Goal: Check status: Check status

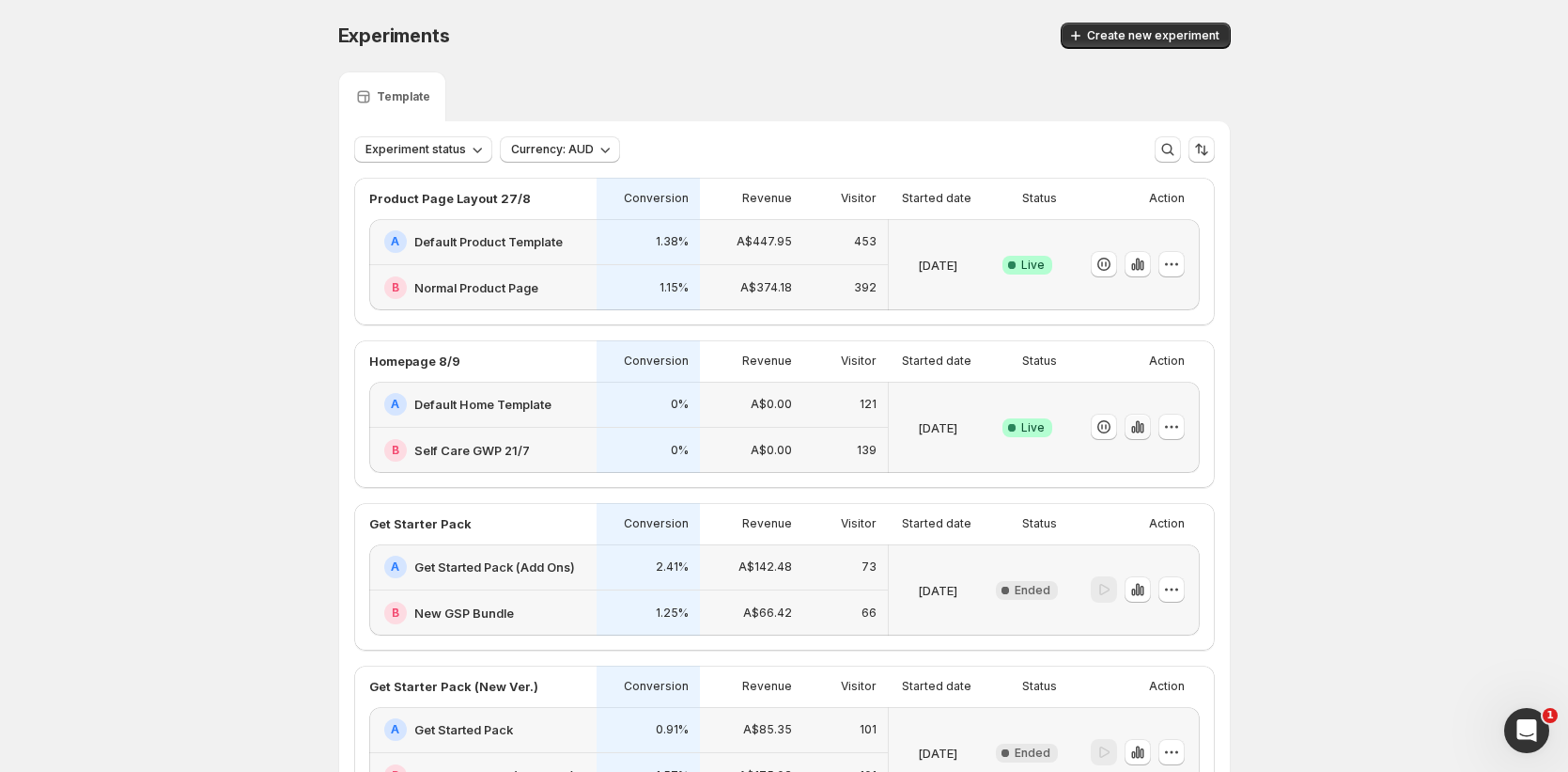
click at [1147, 434] on icon "button" at bounding box center [1137, 426] width 19 height 19
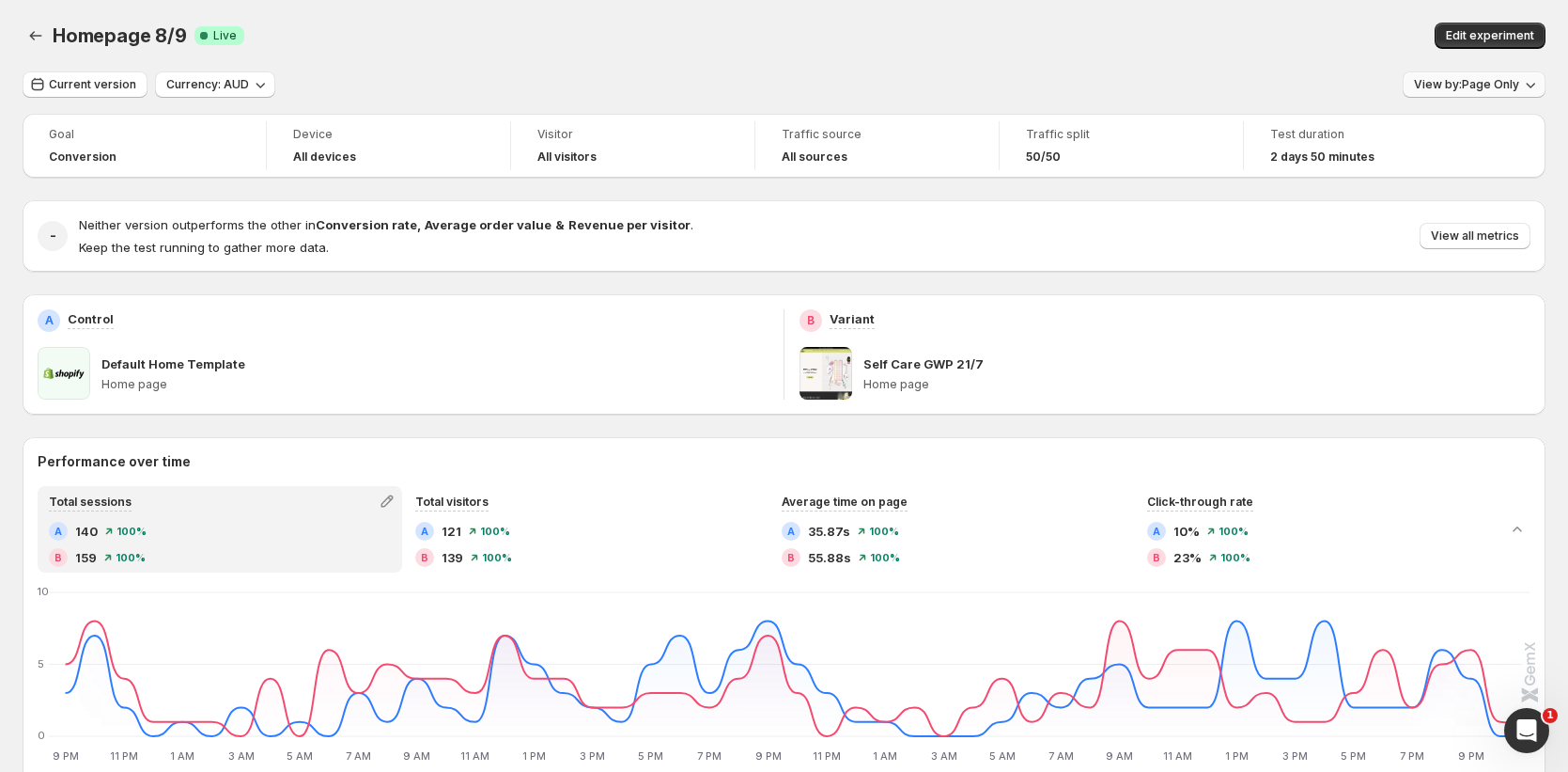
click at [1522, 95] on button "View by: Page Only" at bounding box center [1474, 84] width 143 height 26
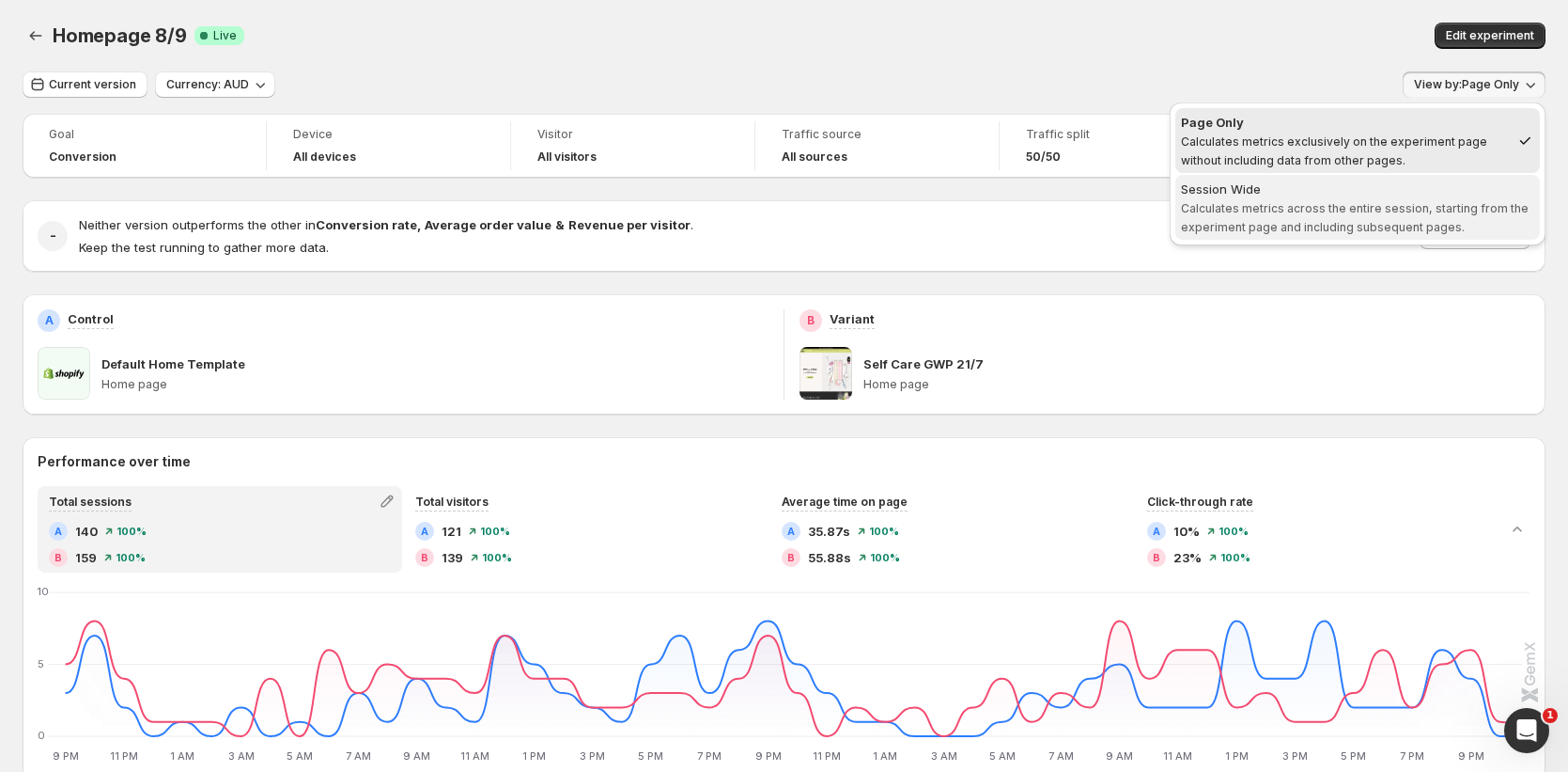
click at [1362, 220] on span "Calculates metrics across the entire session, starting from the experiment page…" at bounding box center [1355, 217] width 348 height 33
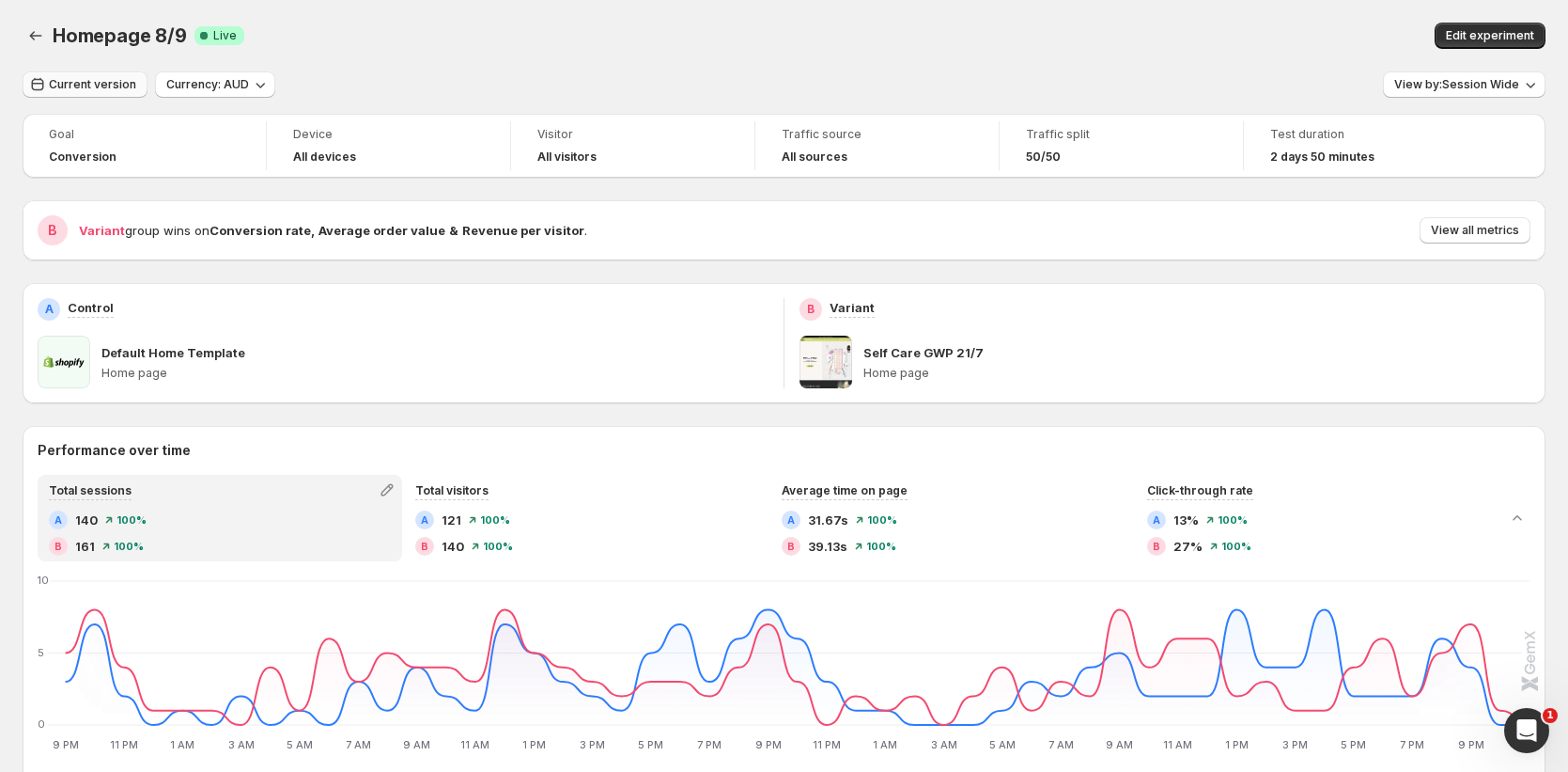
click at [91, 82] on span "Current version" at bounding box center [93, 84] width 88 height 15
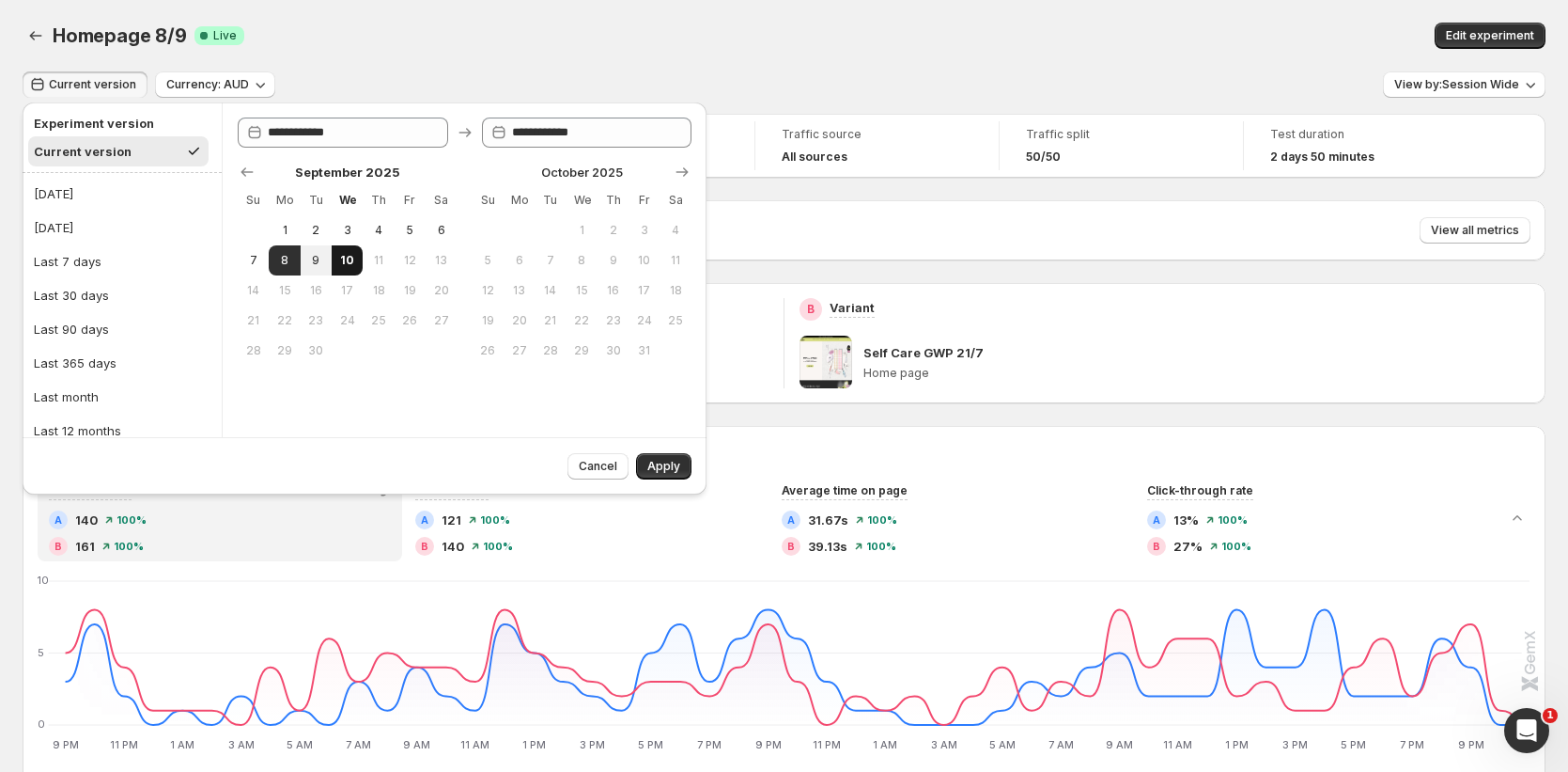
click at [354, 258] on span "10" at bounding box center [347, 259] width 16 height 15
drag, startPoint x: 668, startPoint y: 467, endPoint x: 292, endPoint y: 241, distance: 438.7
click at [363, 261] on div "**********" at bounding box center [364, 298] width 684 height 392
click at [317, 256] on span "9" at bounding box center [316, 259] width 16 height 15
type input "**********"
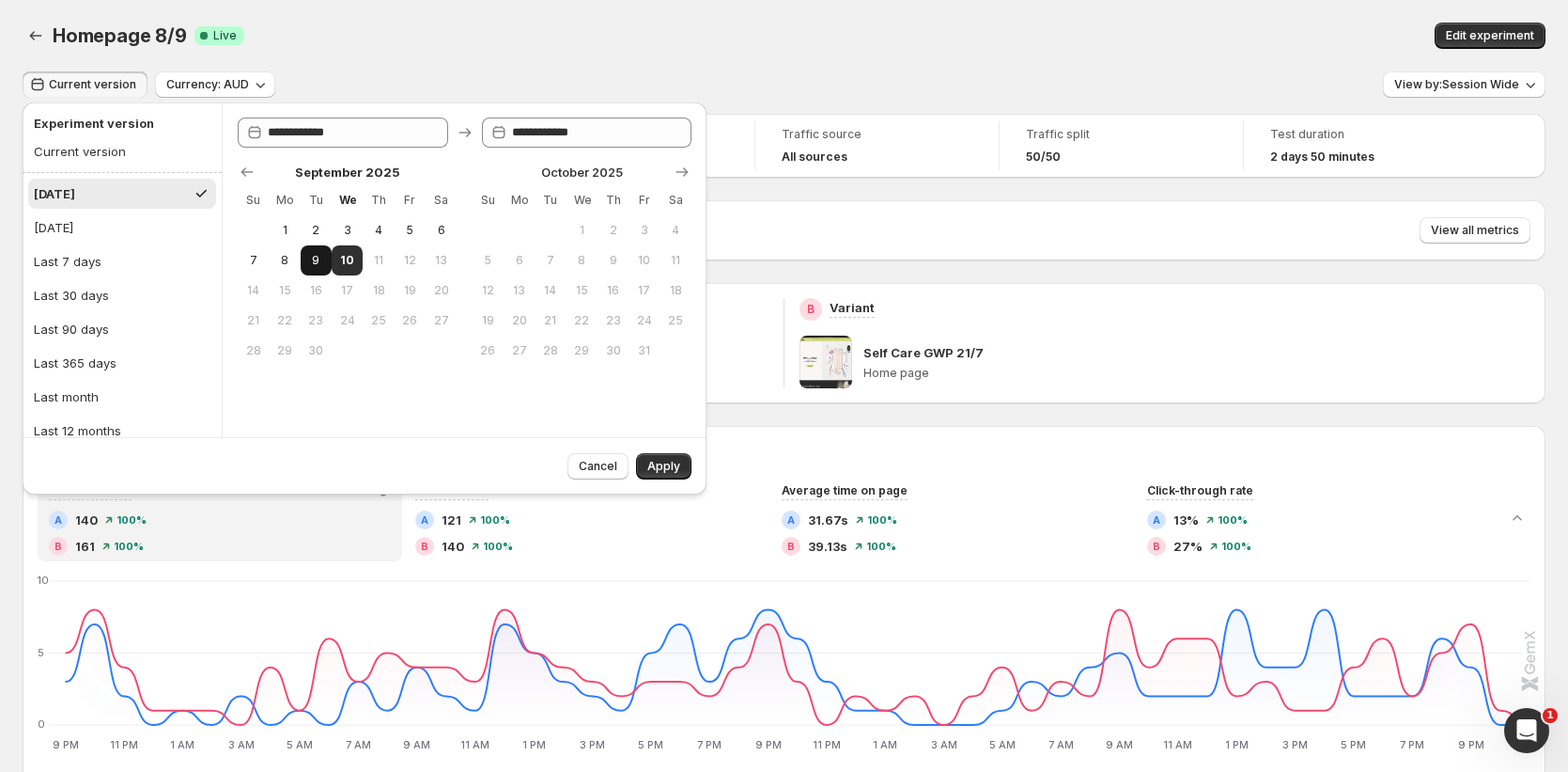
type input "**********"
click at [660, 466] on span "Apply" at bounding box center [664, 466] width 33 height 15
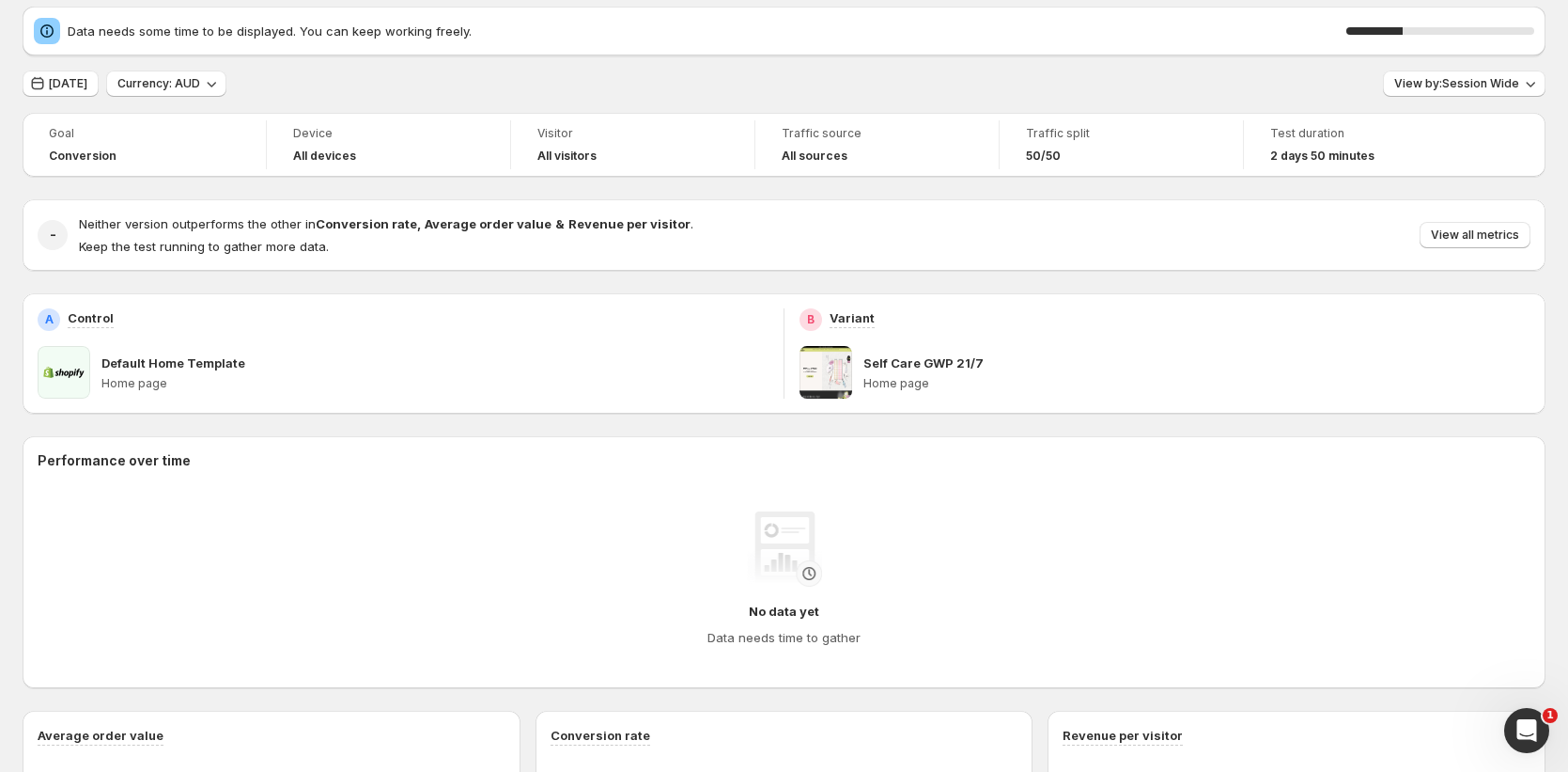
scroll to position [32, 0]
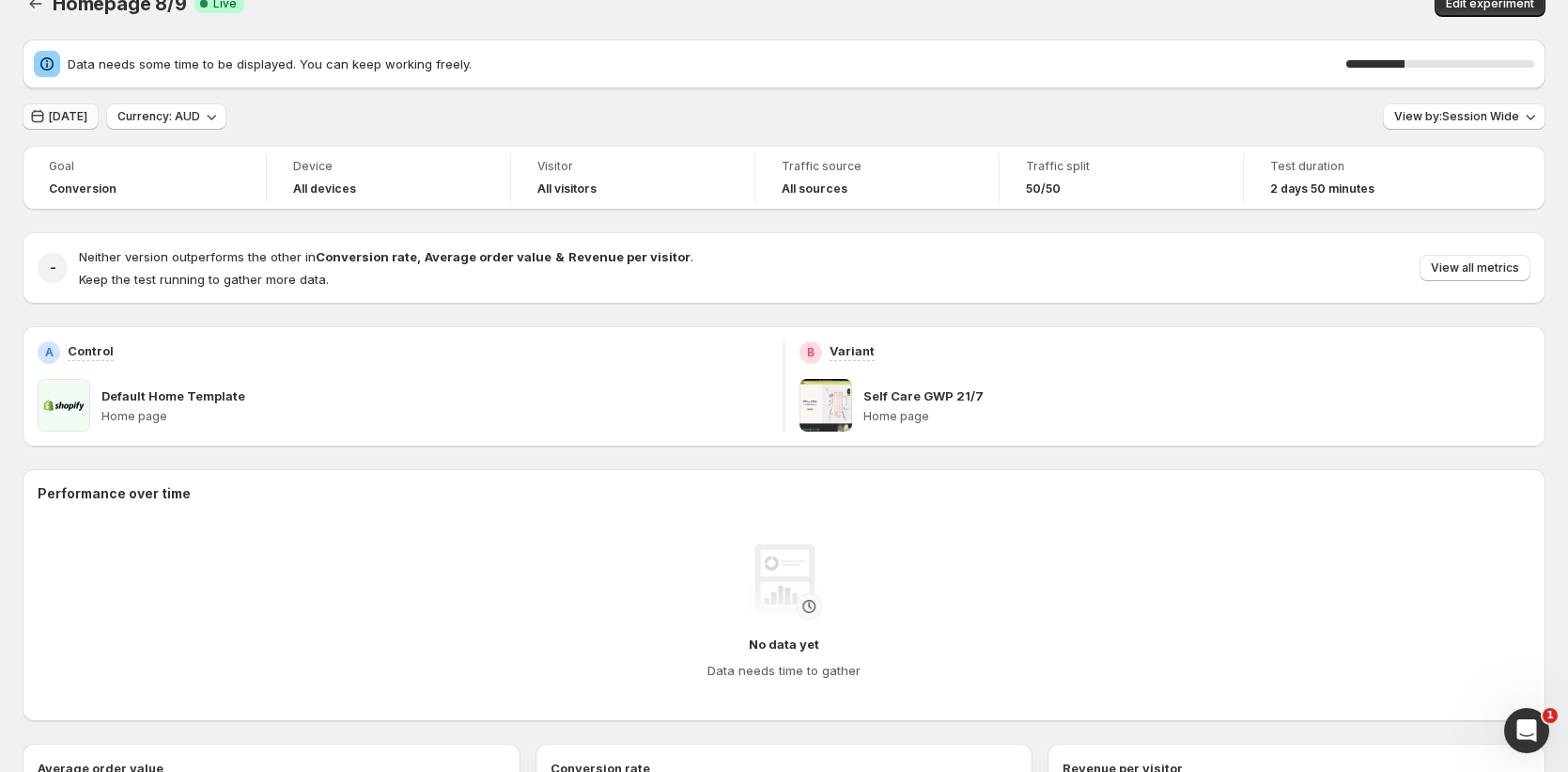
click at [88, 115] on span "[DATE]" at bounding box center [68, 116] width 39 height 15
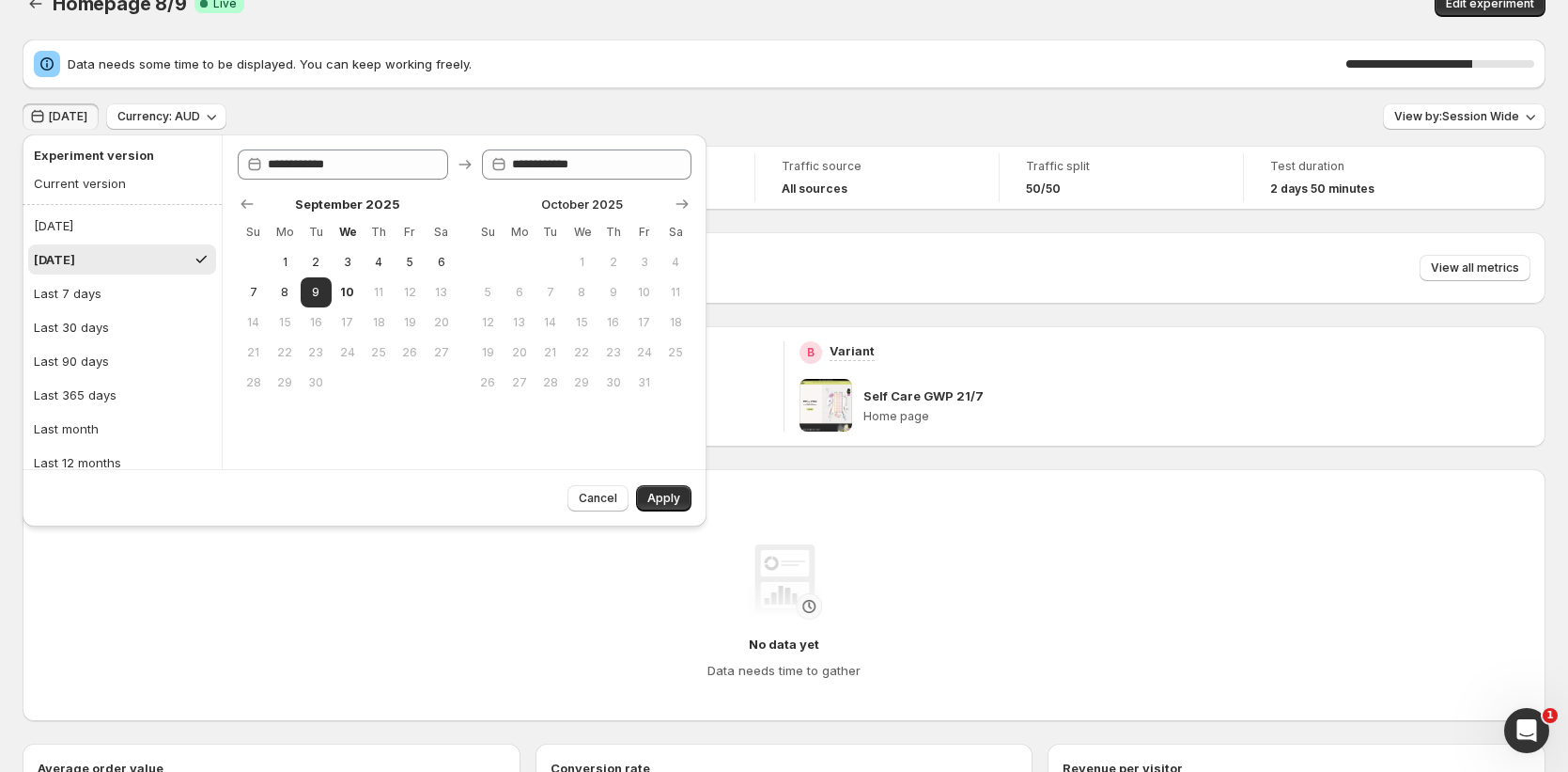
click at [758, 13] on div "Homepage 8/9 Success Complete Live" at bounding box center [440, 3] width 776 height 26
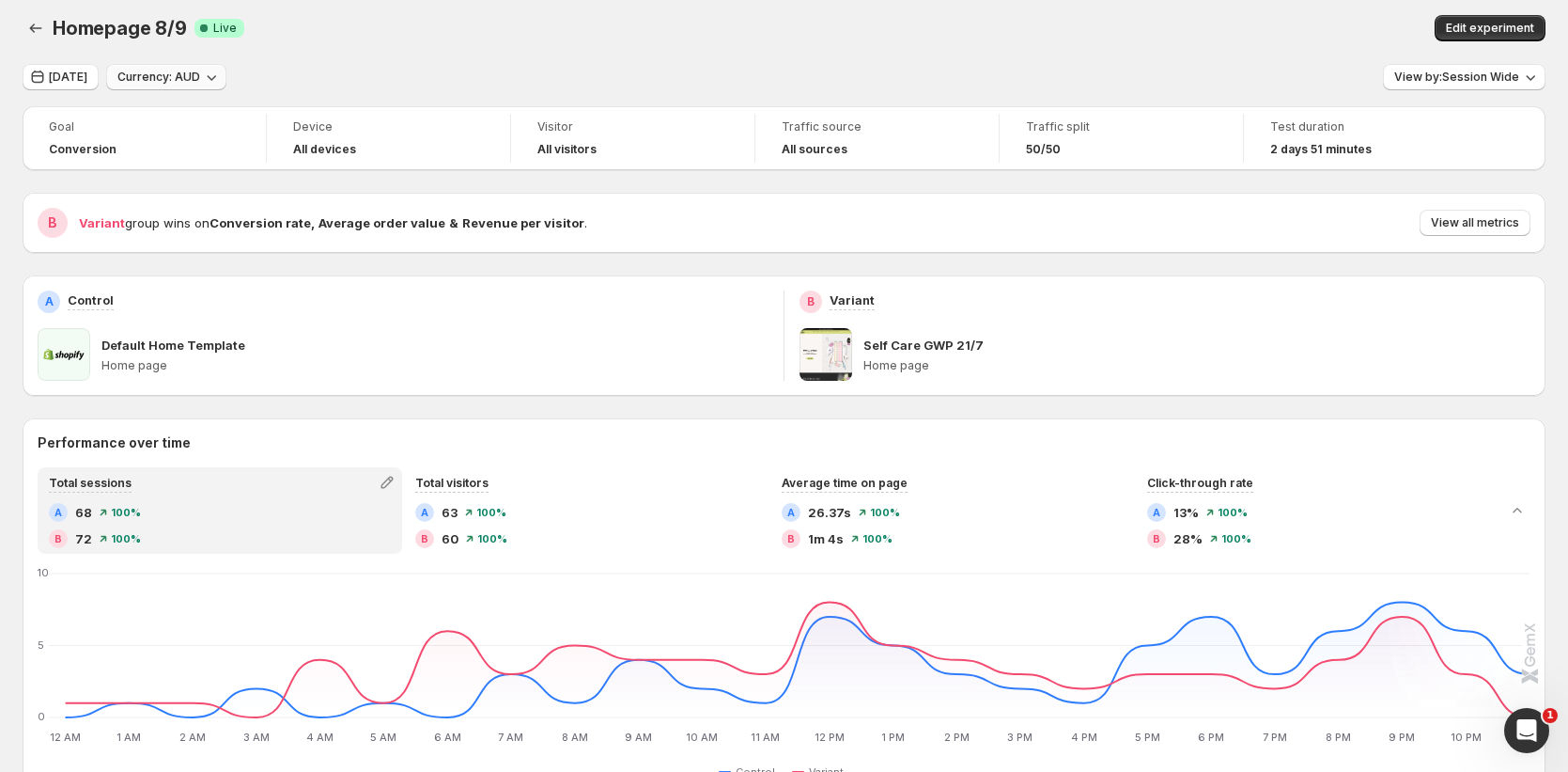
scroll to position [0, 0]
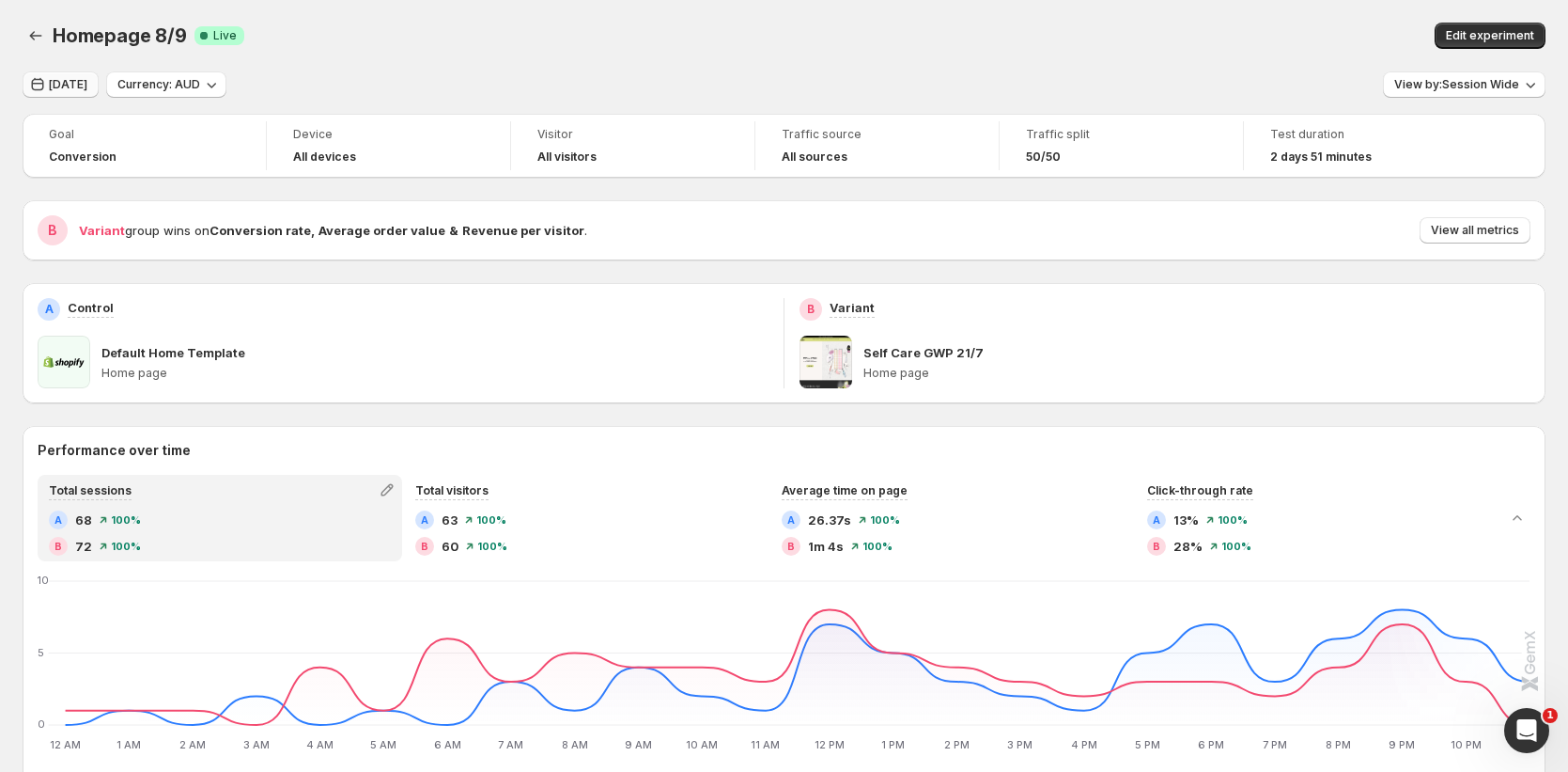
click at [81, 76] on button "[DATE]" at bounding box center [60, 84] width 76 height 26
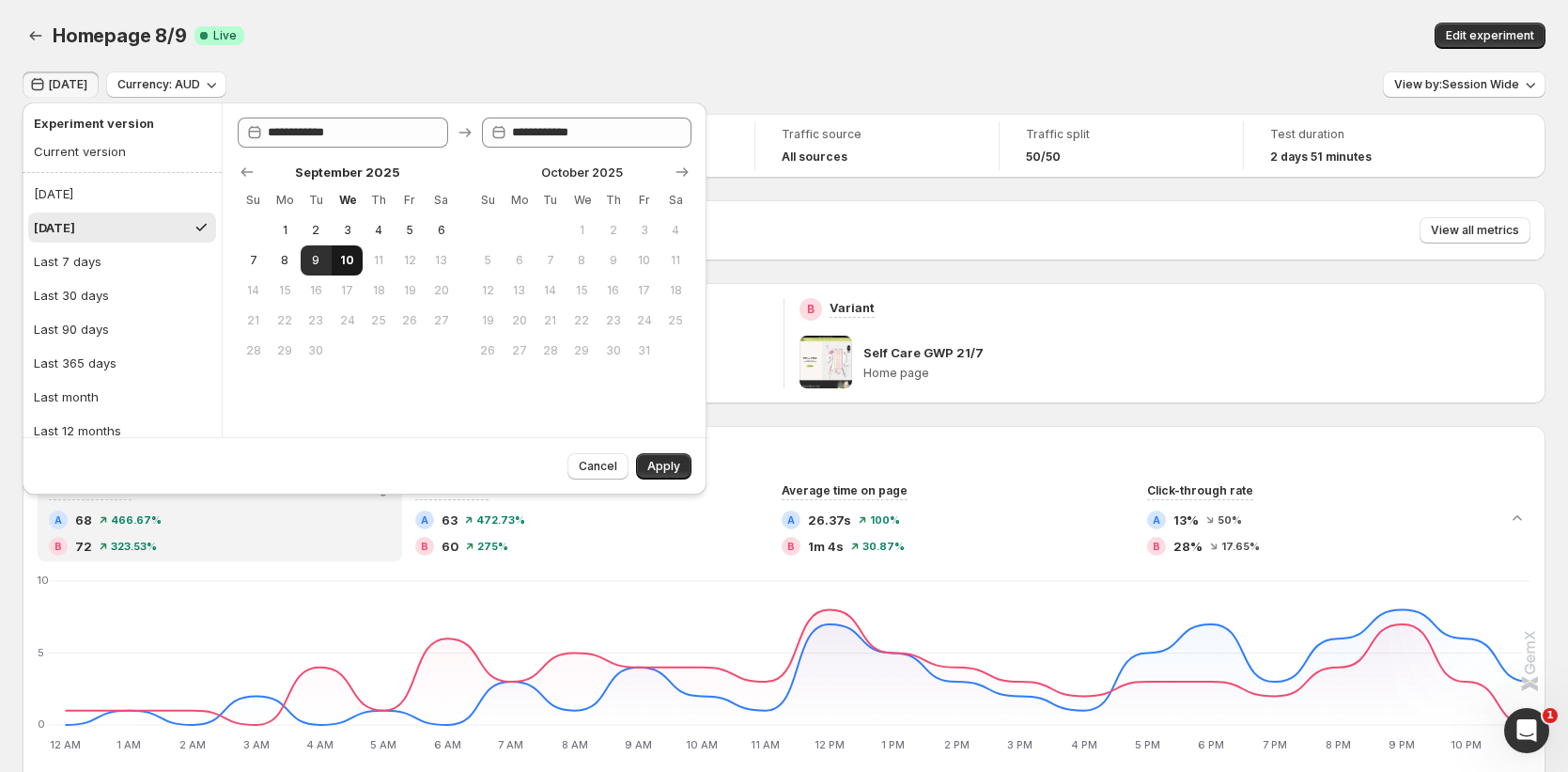
click at [356, 264] on button "10" at bounding box center [347, 260] width 31 height 30
type input "**********"
click at [356, 264] on button "10" at bounding box center [347, 260] width 31 height 30
type input "**********"
click at [650, 463] on span "Apply" at bounding box center [664, 466] width 33 height 15
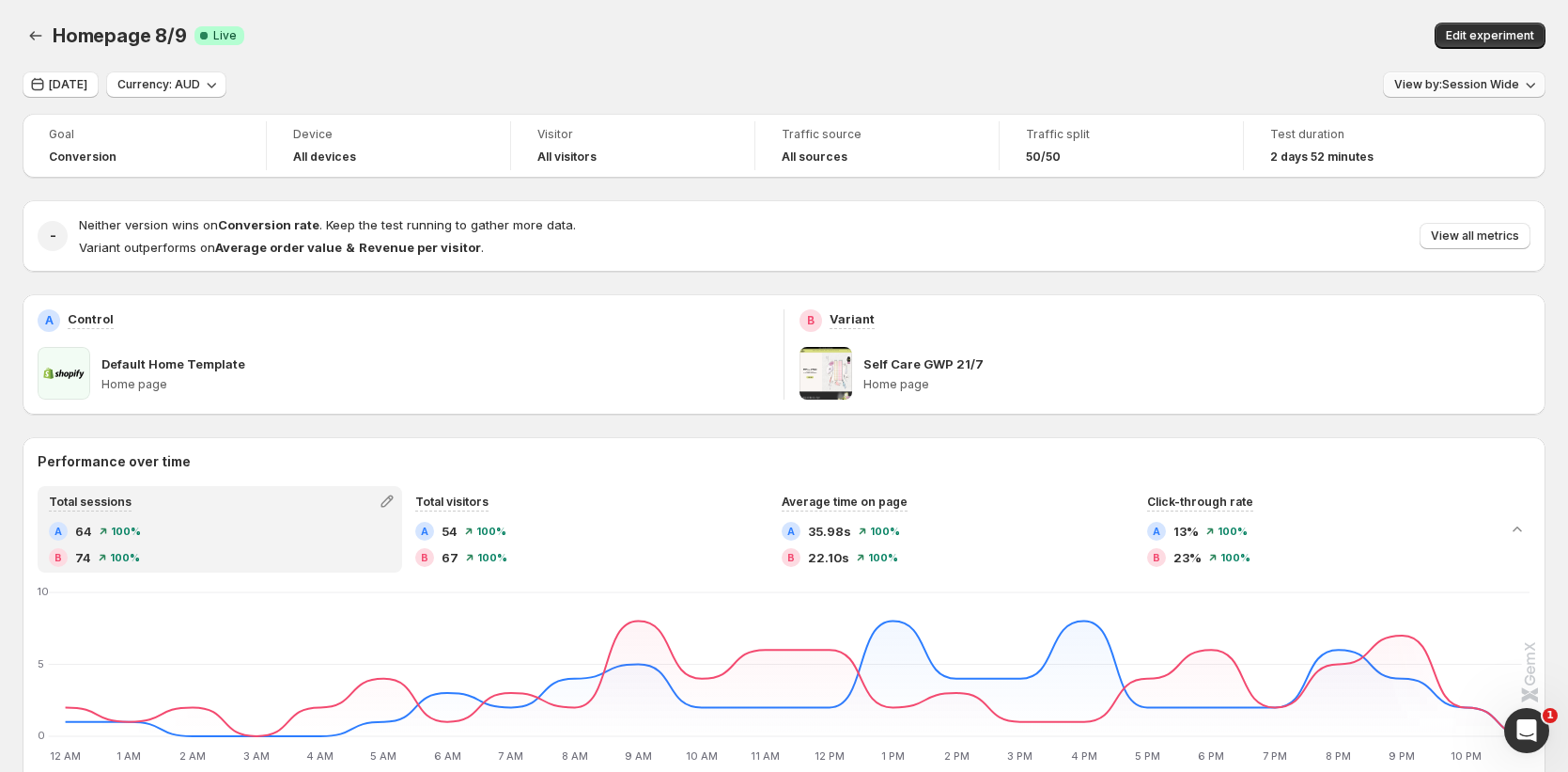
click at [1519, 80] on span "View by: Session Wide" at bounding box center [1457, 84] width 125 height 15
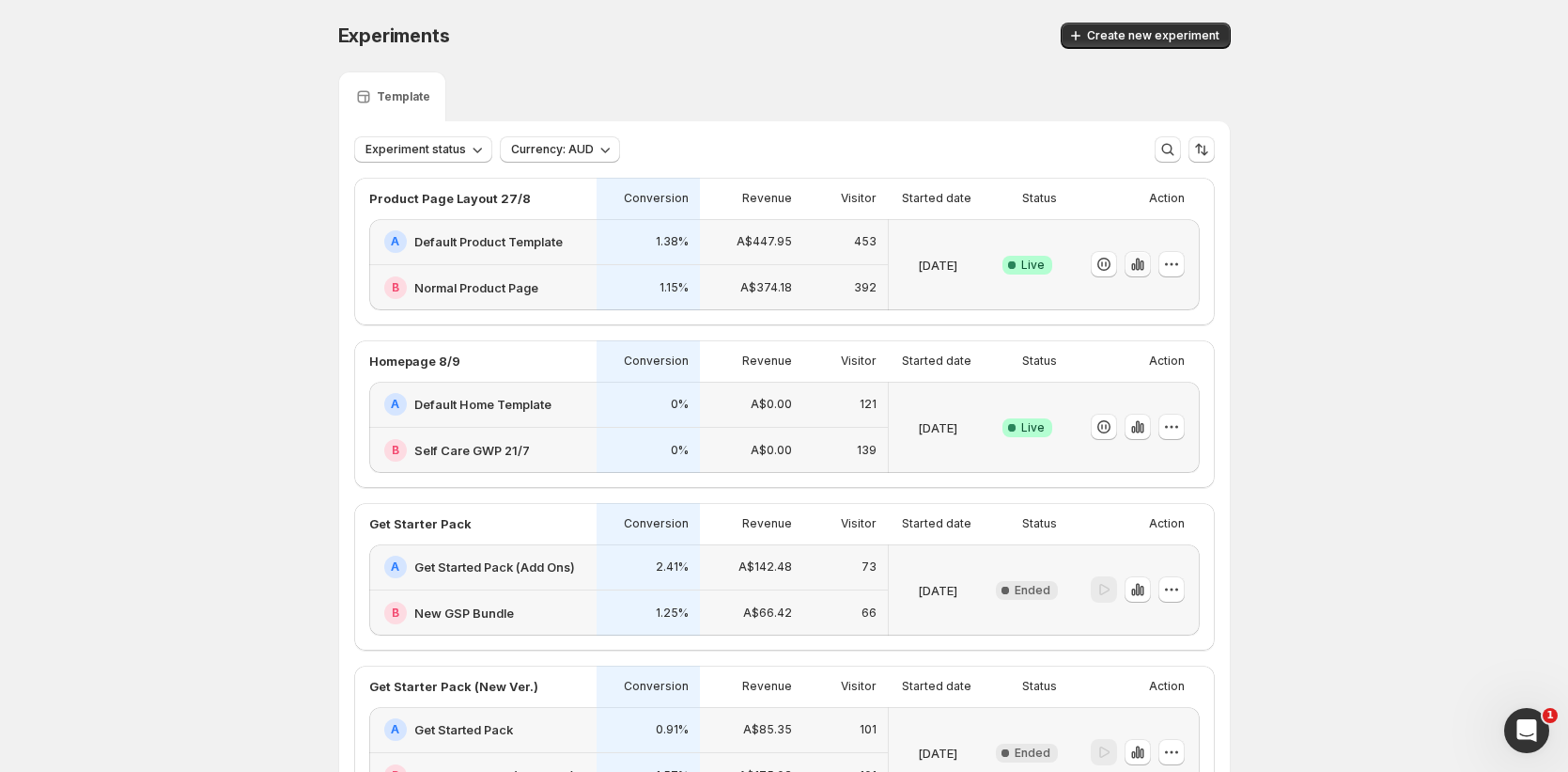
click at [1143, 273] on icon "button" at bounding box center [1137, 263] width 19 height 19
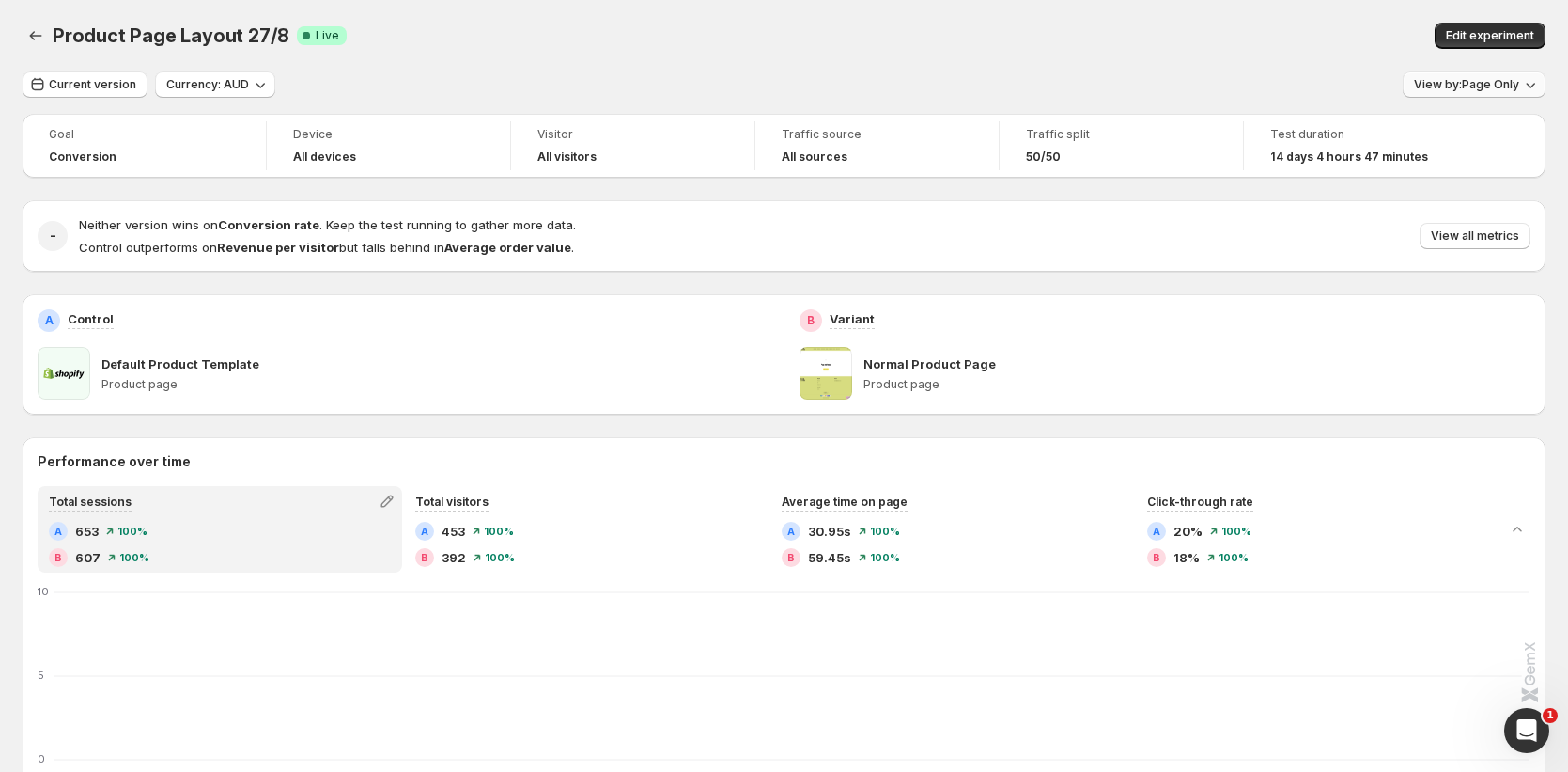
click at [1541, 85] on icon "button" at bounding box center [1530, 84] width 19 height 19
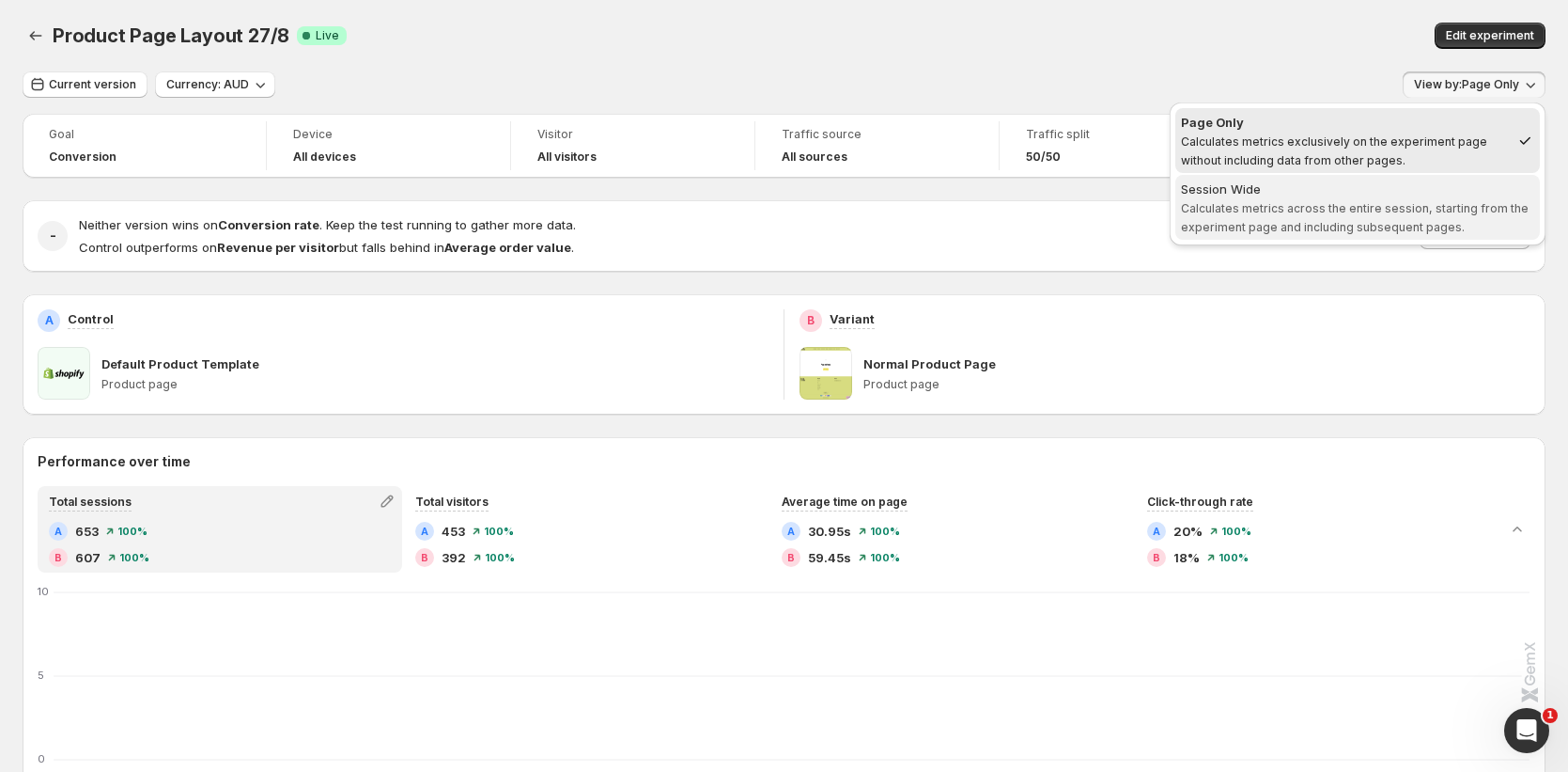
click at [1337, 239] on button "Session Wide Calculates metrics across the entire session, starting from the ex…" at bounding box center [1358, 207] width 364 height 65
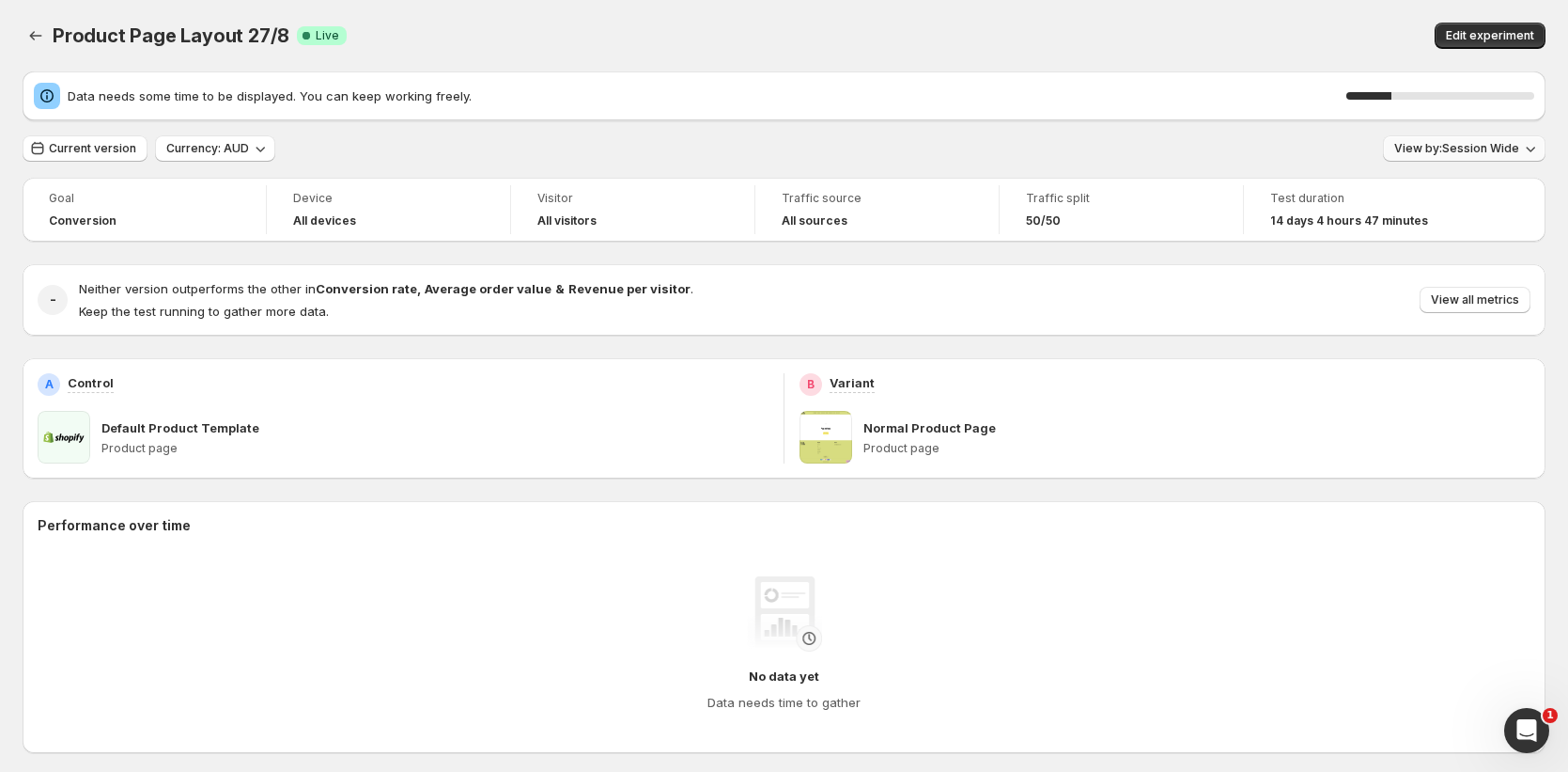
click at [1503, 150] on span "View by: Session Wide" at bounding box center [1457, 148] width 125 height 15
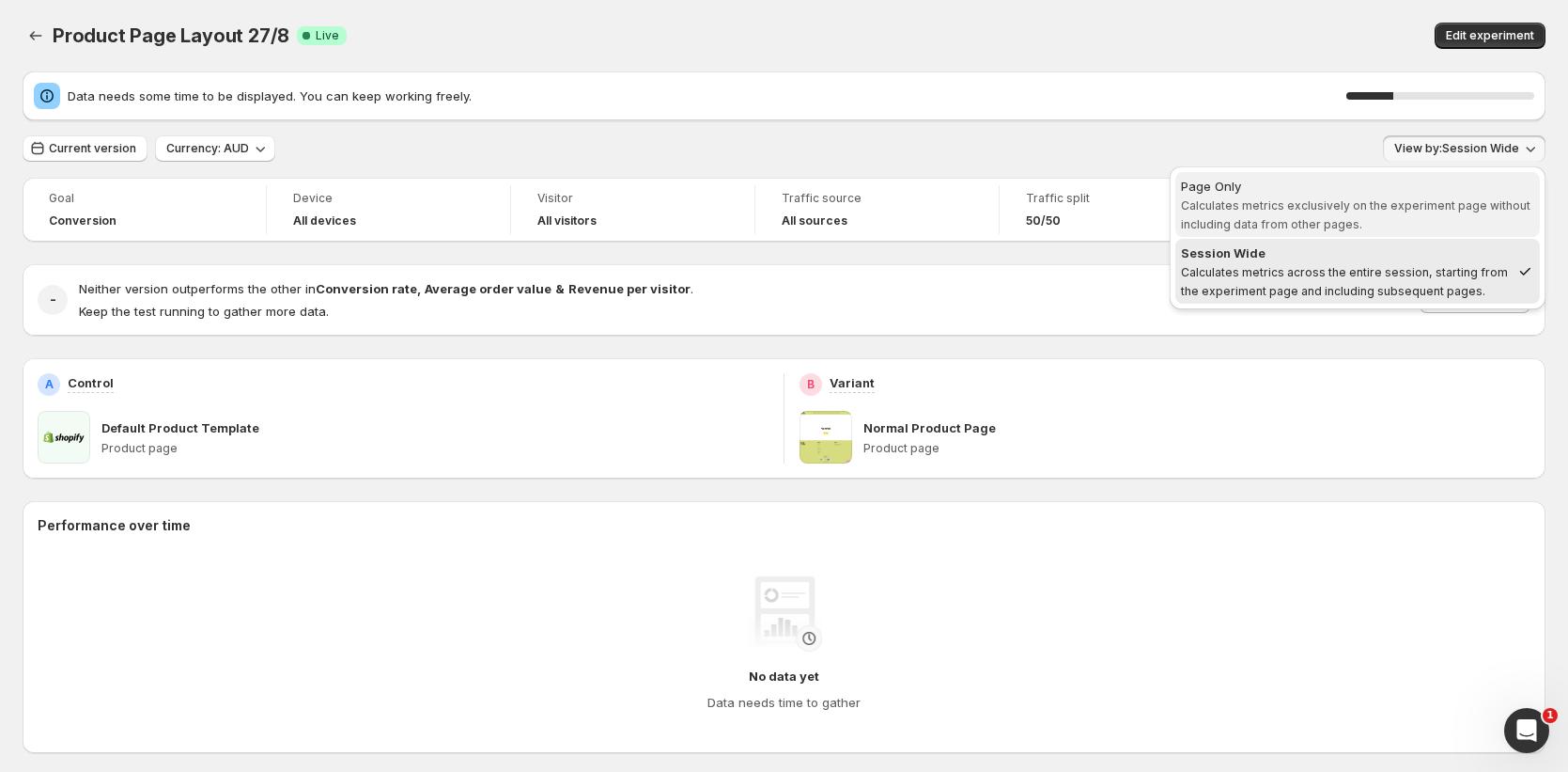
click at [1438, 207] on span "Calculates metrics exclusively on the experiment page without including data fr…" at bounding box center [1356, 214] width 350 height 33
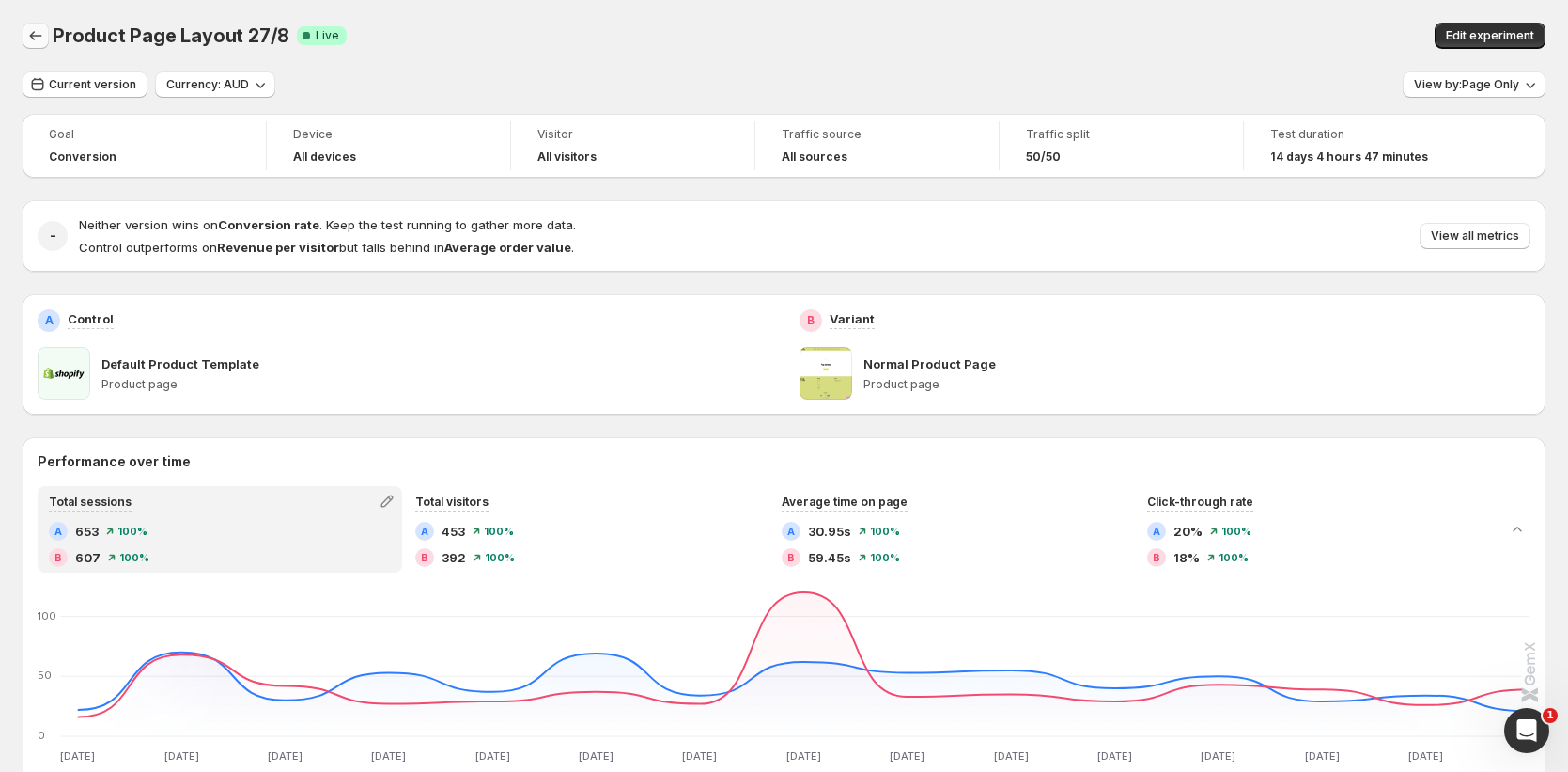
click at [27, 32] on icon "Back" at bounding box center [35, 35] width 19 height 19
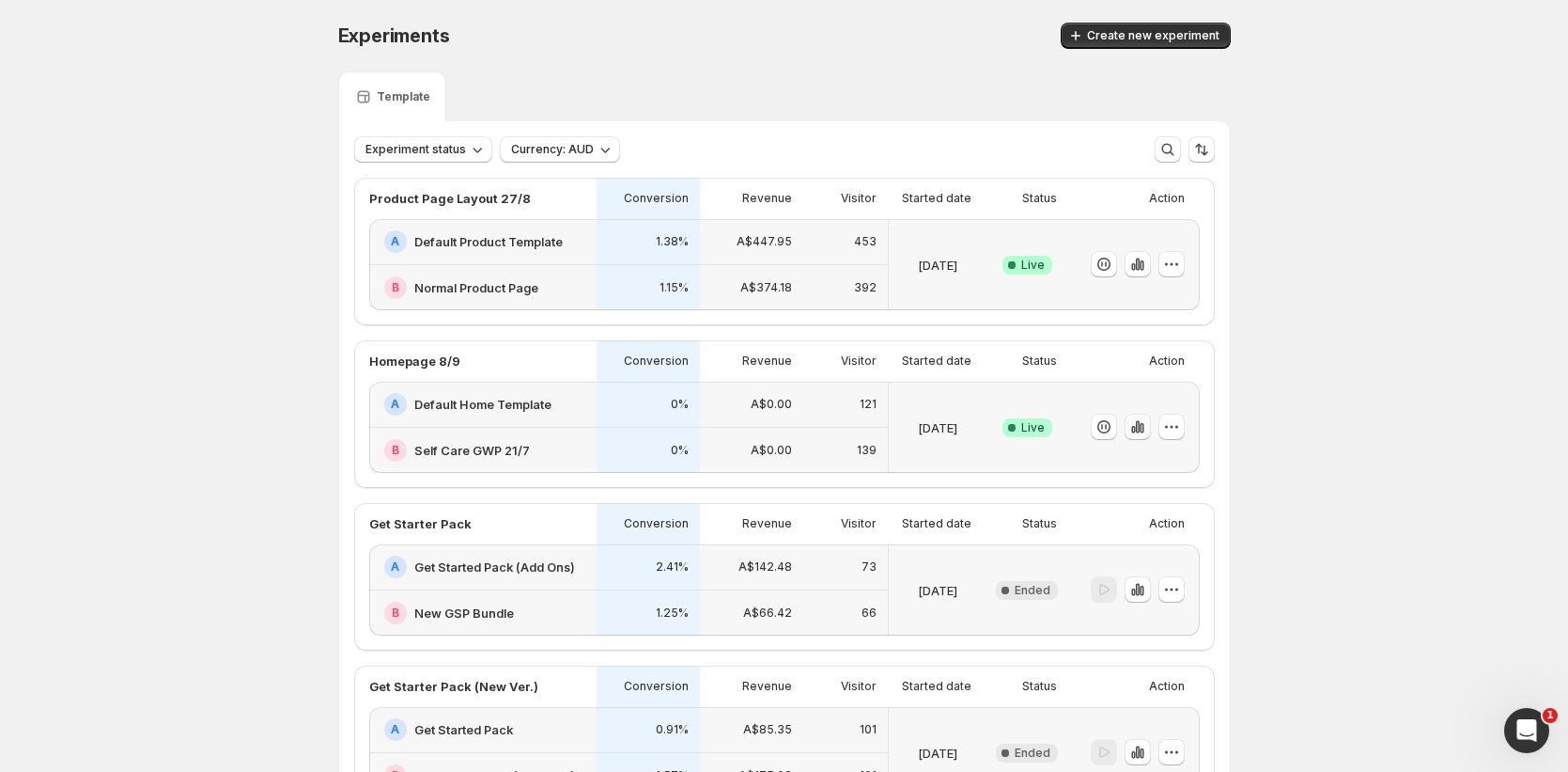
click at [1146, 435] on icon "button" at bounding box center [1137, 426] width 19 height 19
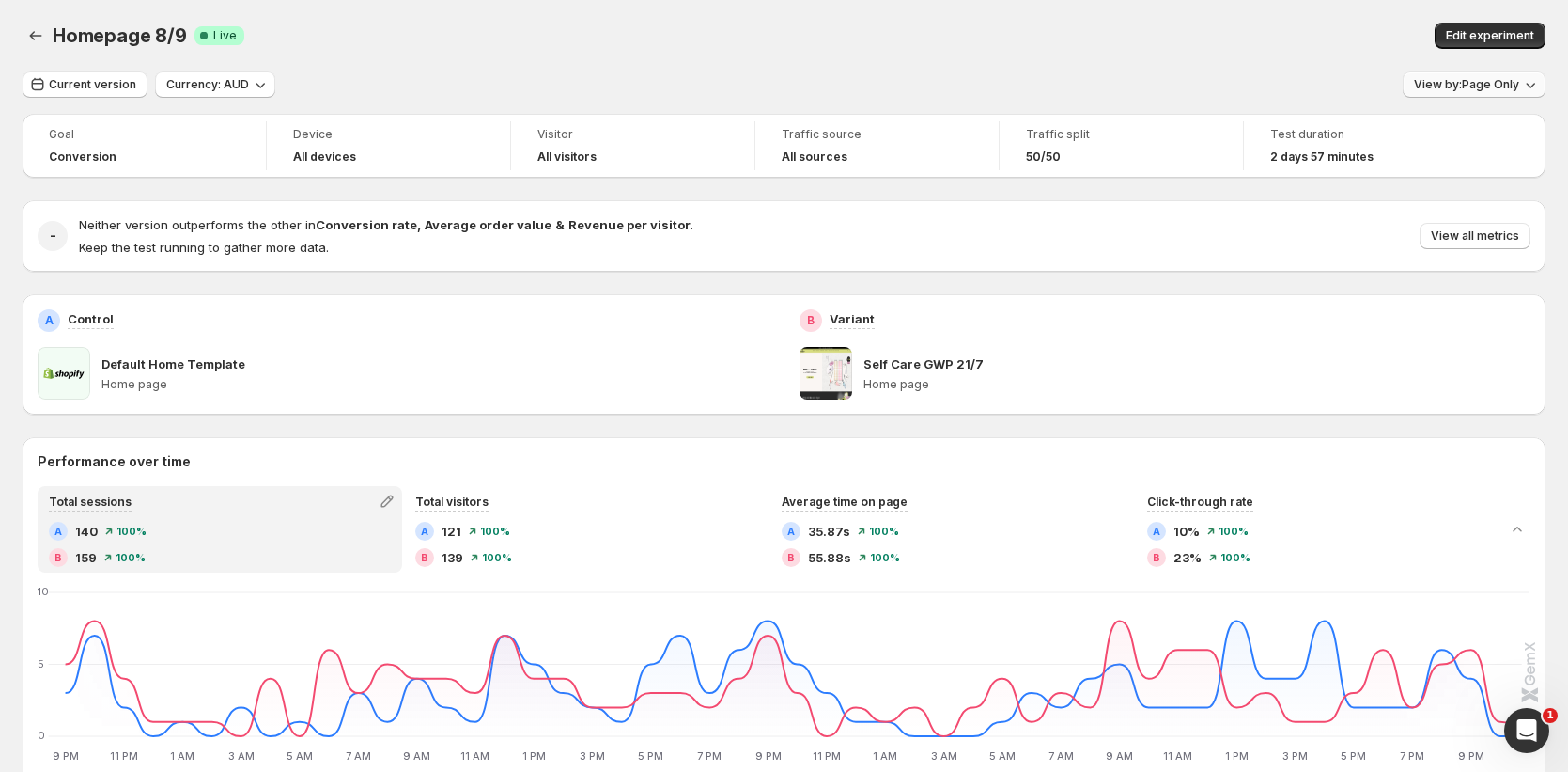
click at [1489, 92] on span "View by: Page Only" at bounding box center [1467, 84] width 105 height 15
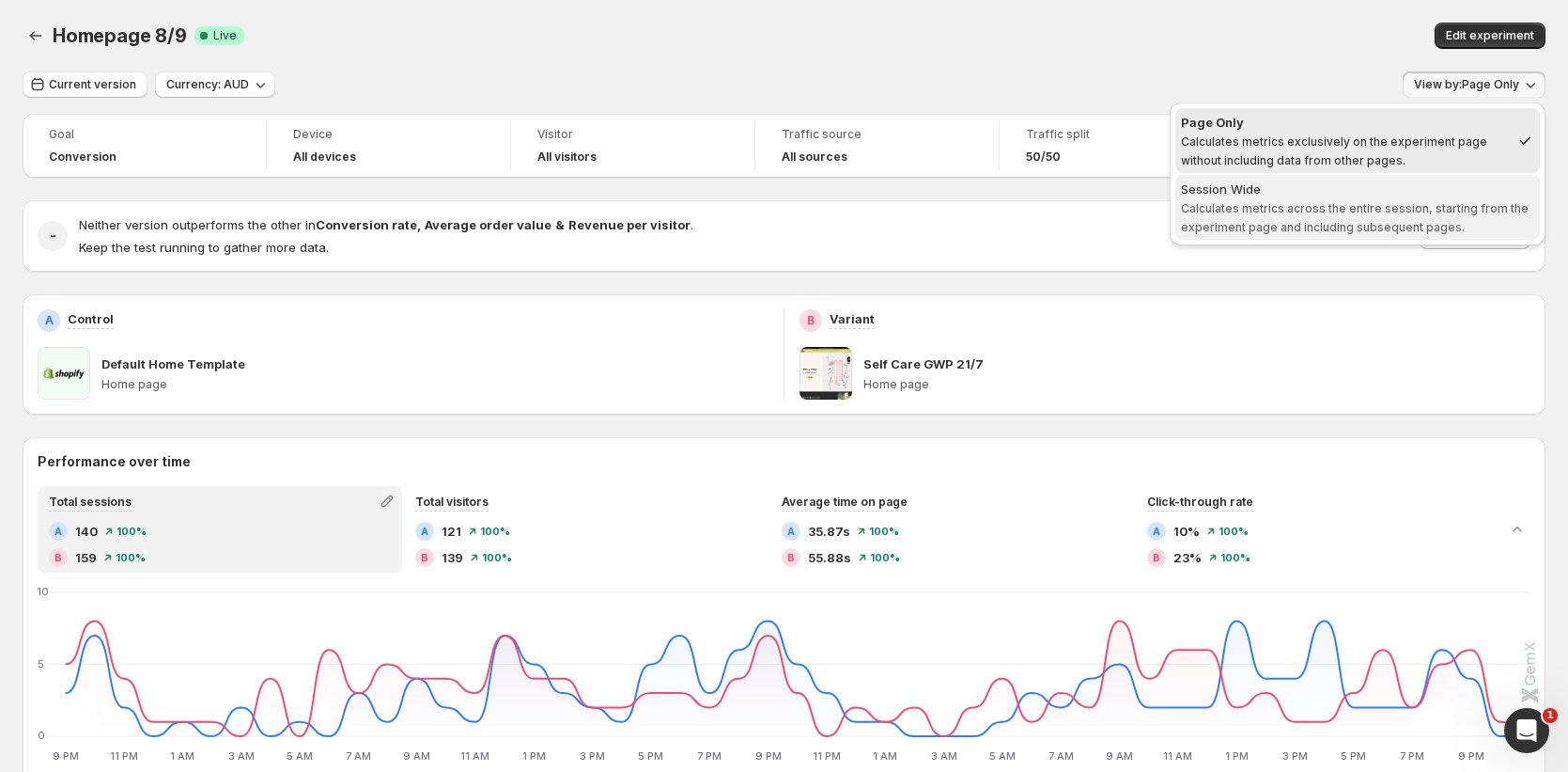
click at [1408, 197] on div "Session Wide" at bounding box center [1358, 188] width 354 height 19
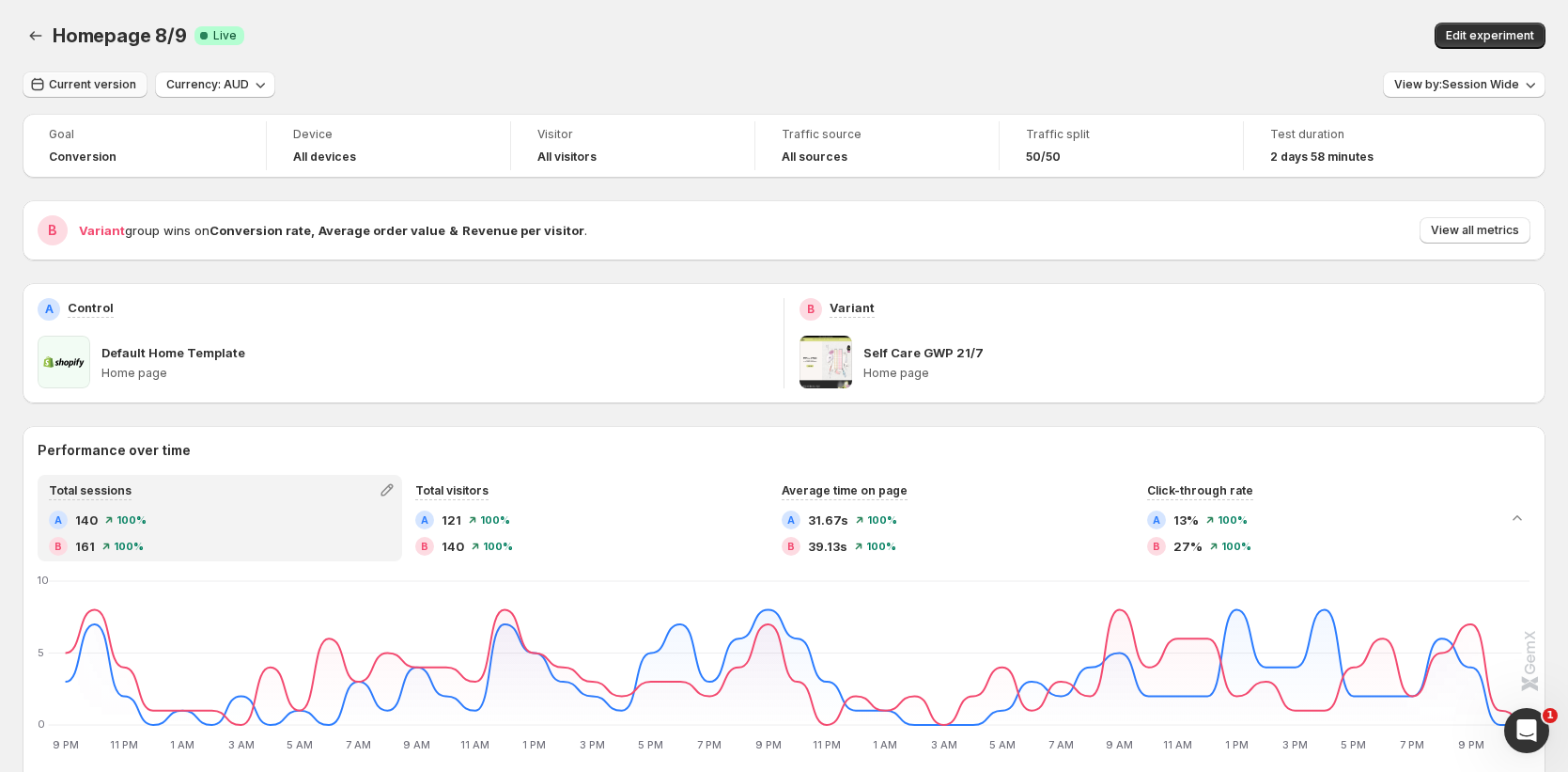
click at [128, 86] on span "Current version" at bounding box center [93, 84] width 88 height 15
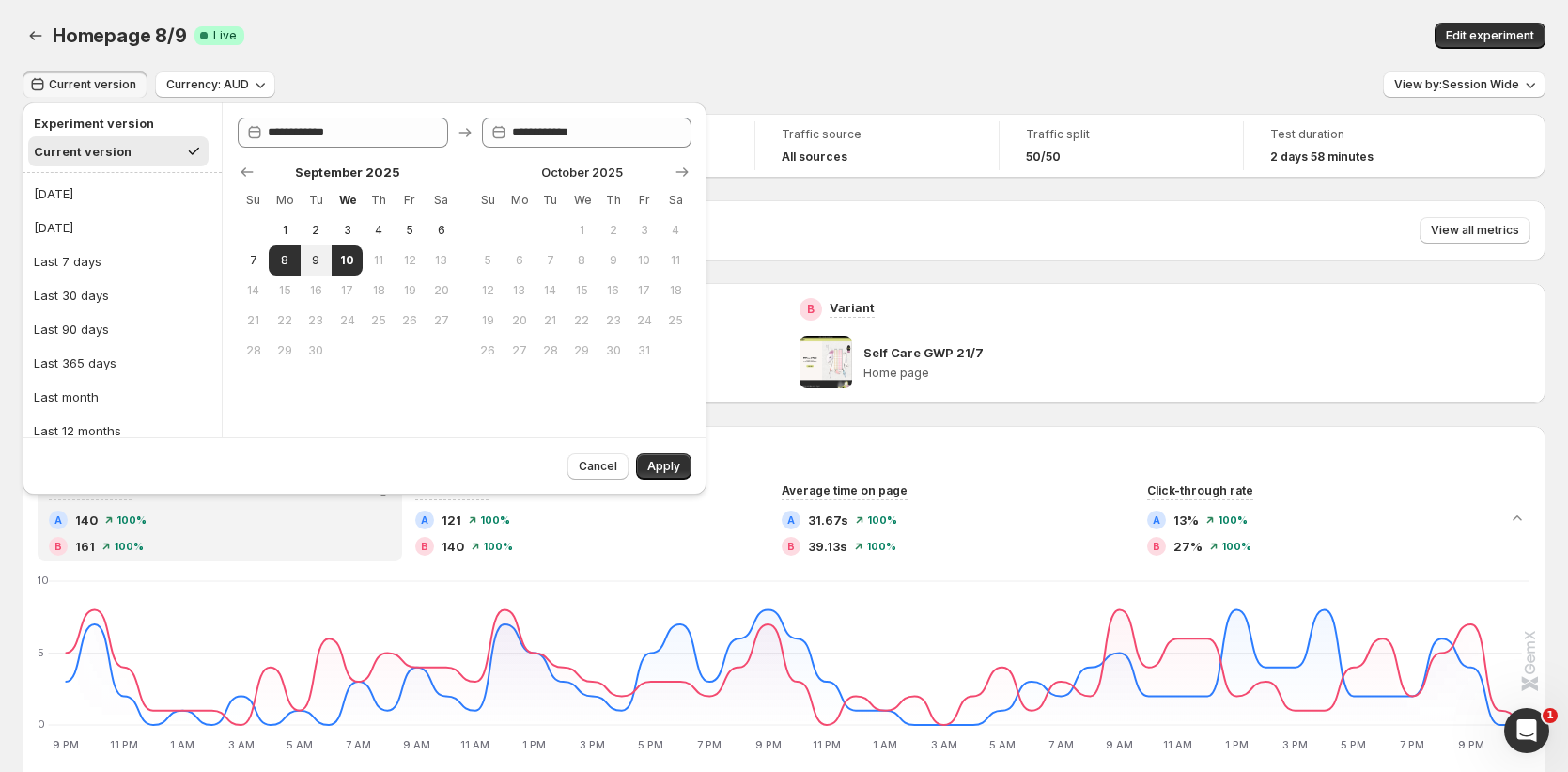
click at [531, 67] on div "Homepage 8/9. This page is ready Homepage 8/9 Success Complete Live Edit experi…" at bounding box center [784, 35] width 1523 height 71
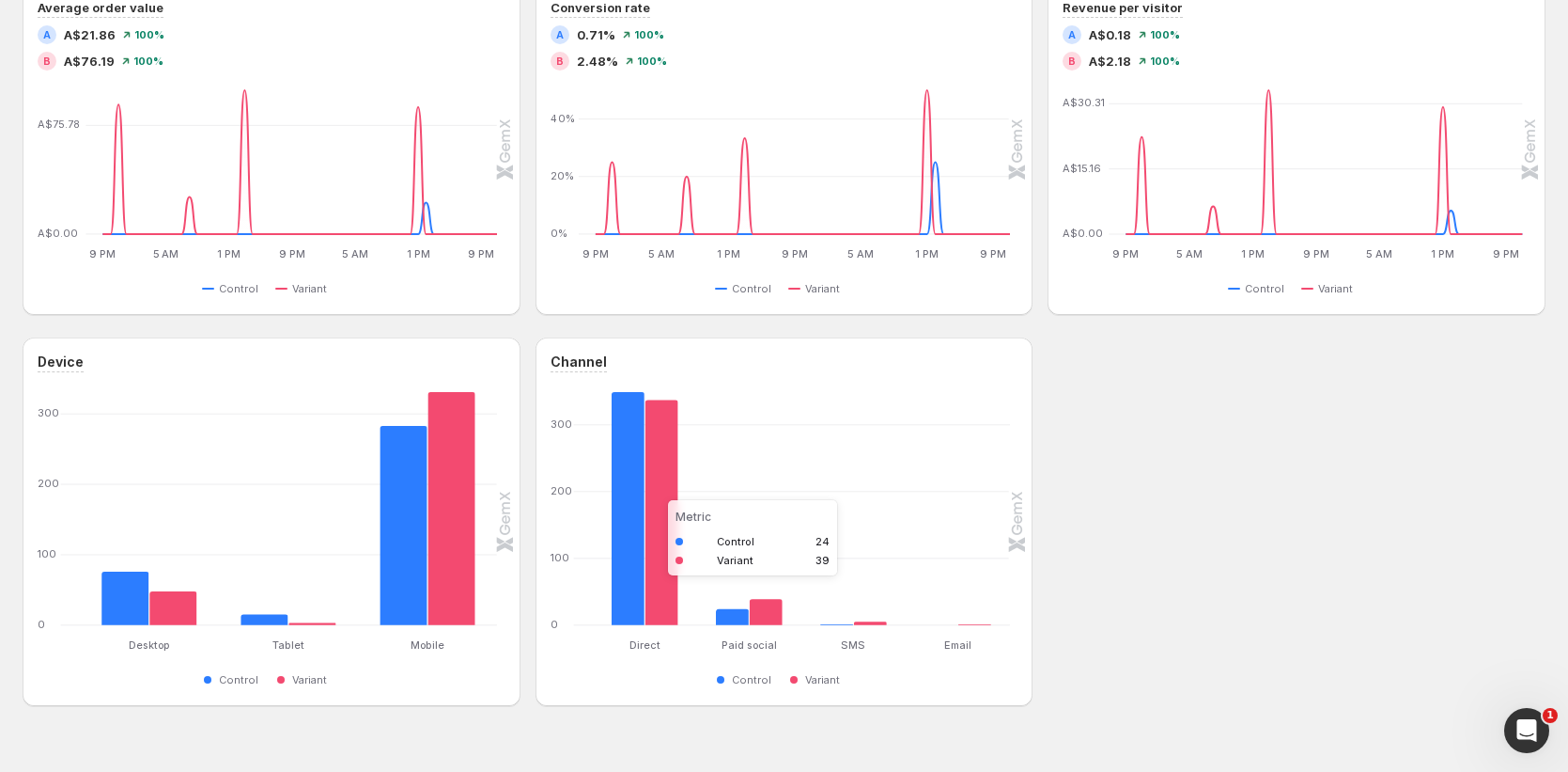
scroll to position [881, 0]
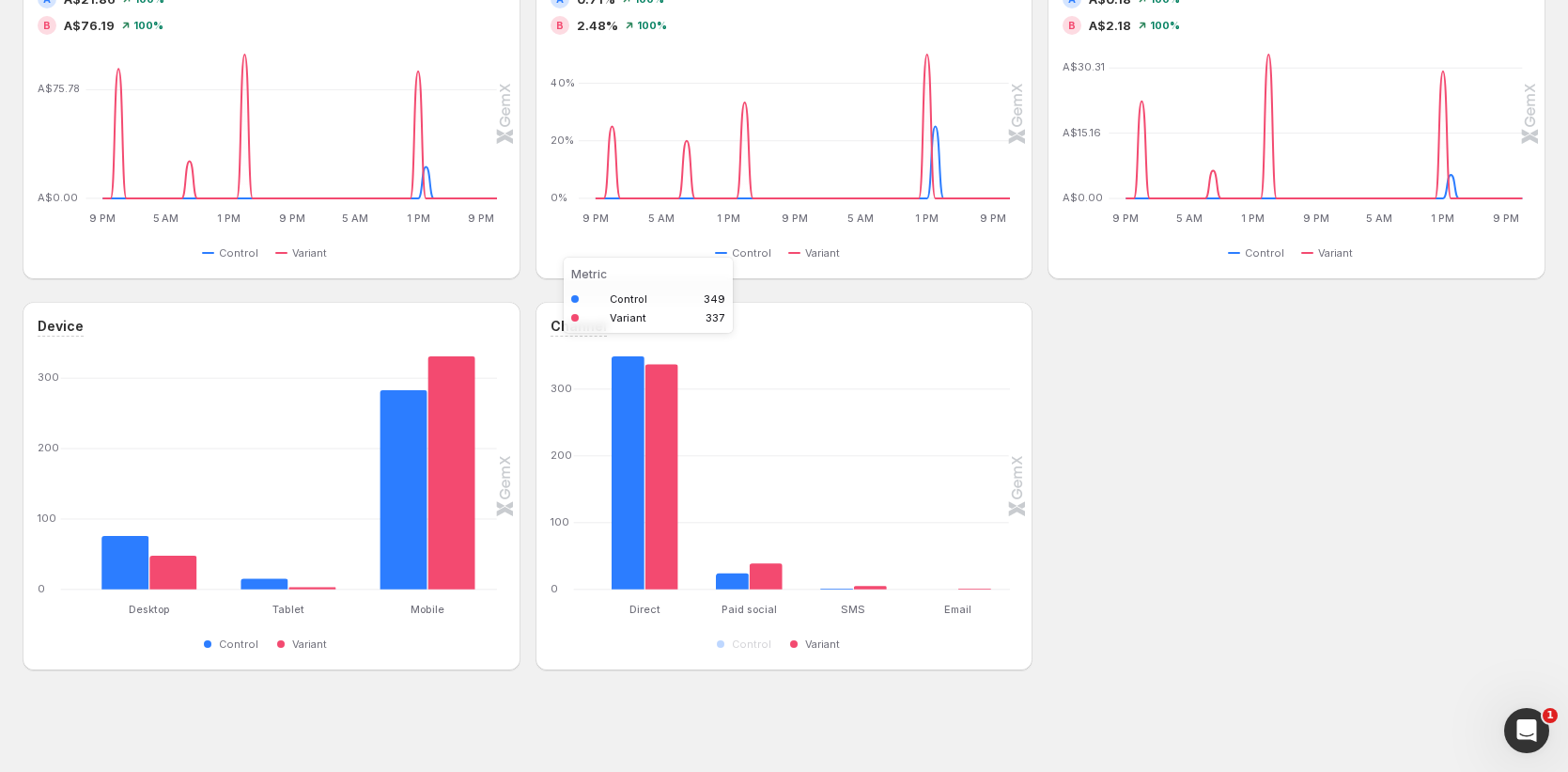
click at [660, 487] on rect "Variant 337" at bounding box center [662, 472] width 33 height 233
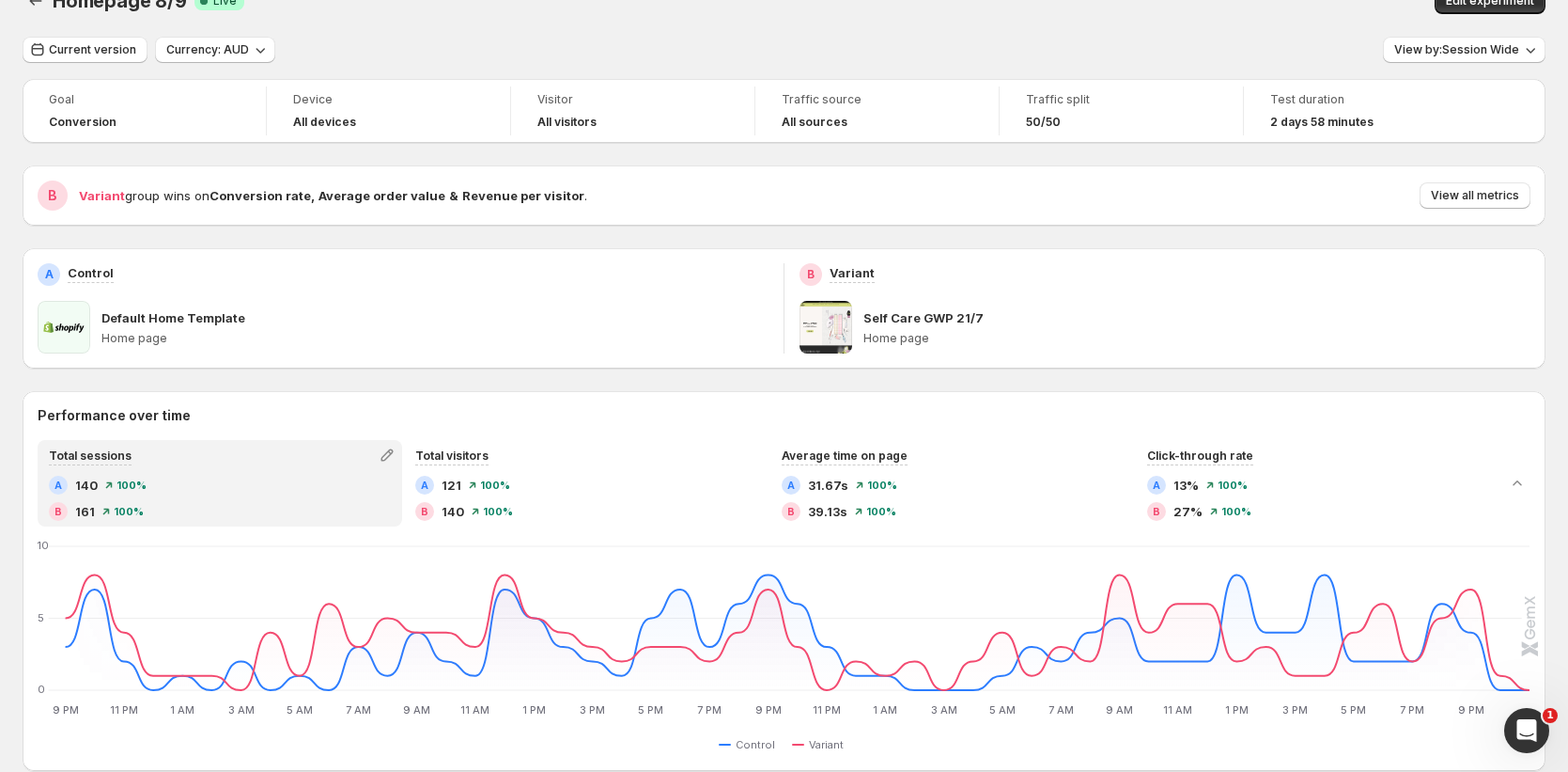
scroll to position [31, 0]
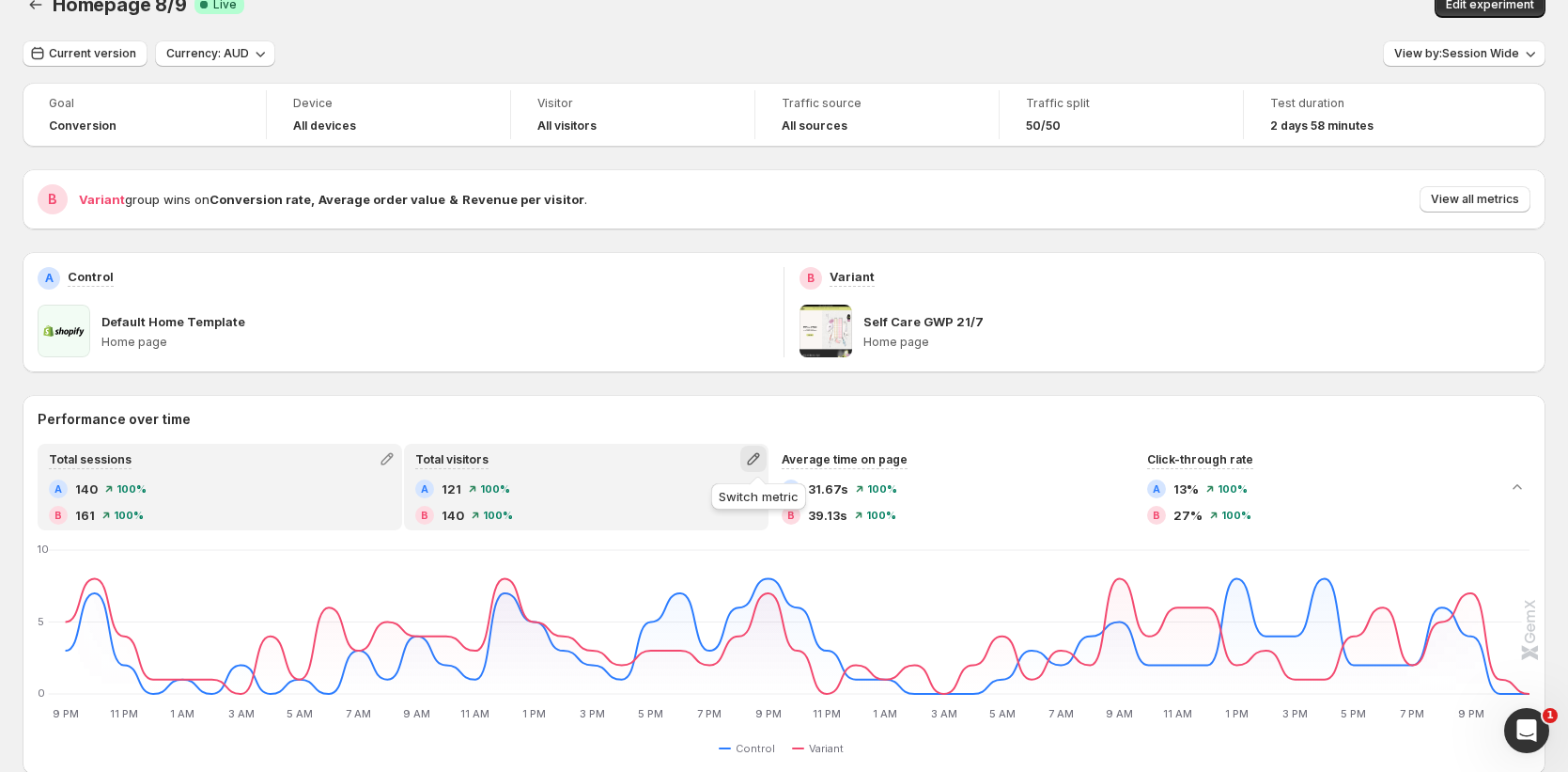
click at [760, 464] on icon "button" at bounding box center [753, 458] width 19 height 19
click at [741, 500] on span "Total orders" at bounding box center [759, 497] width 259 height 19
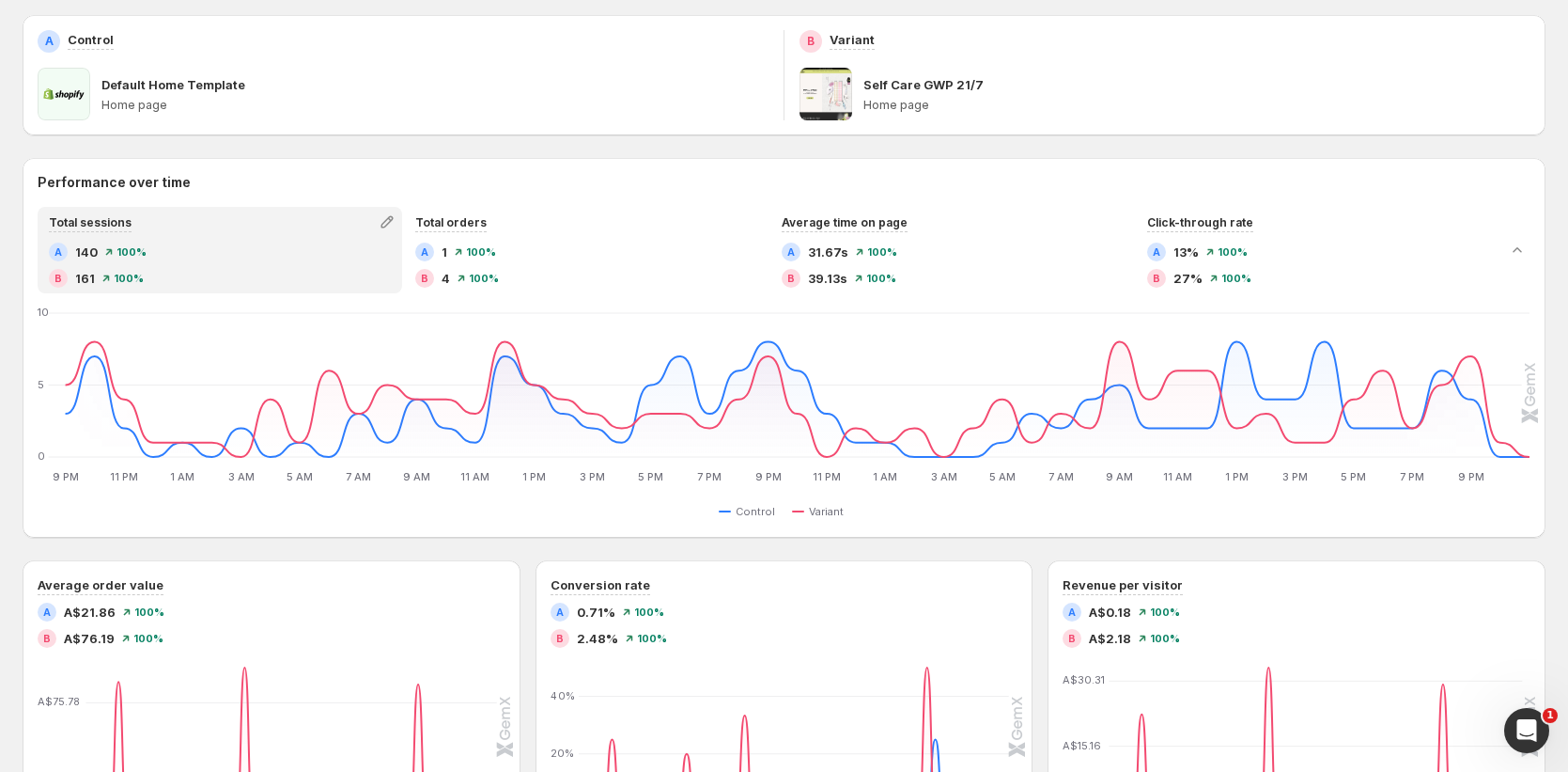
scroll to position [274, 0]
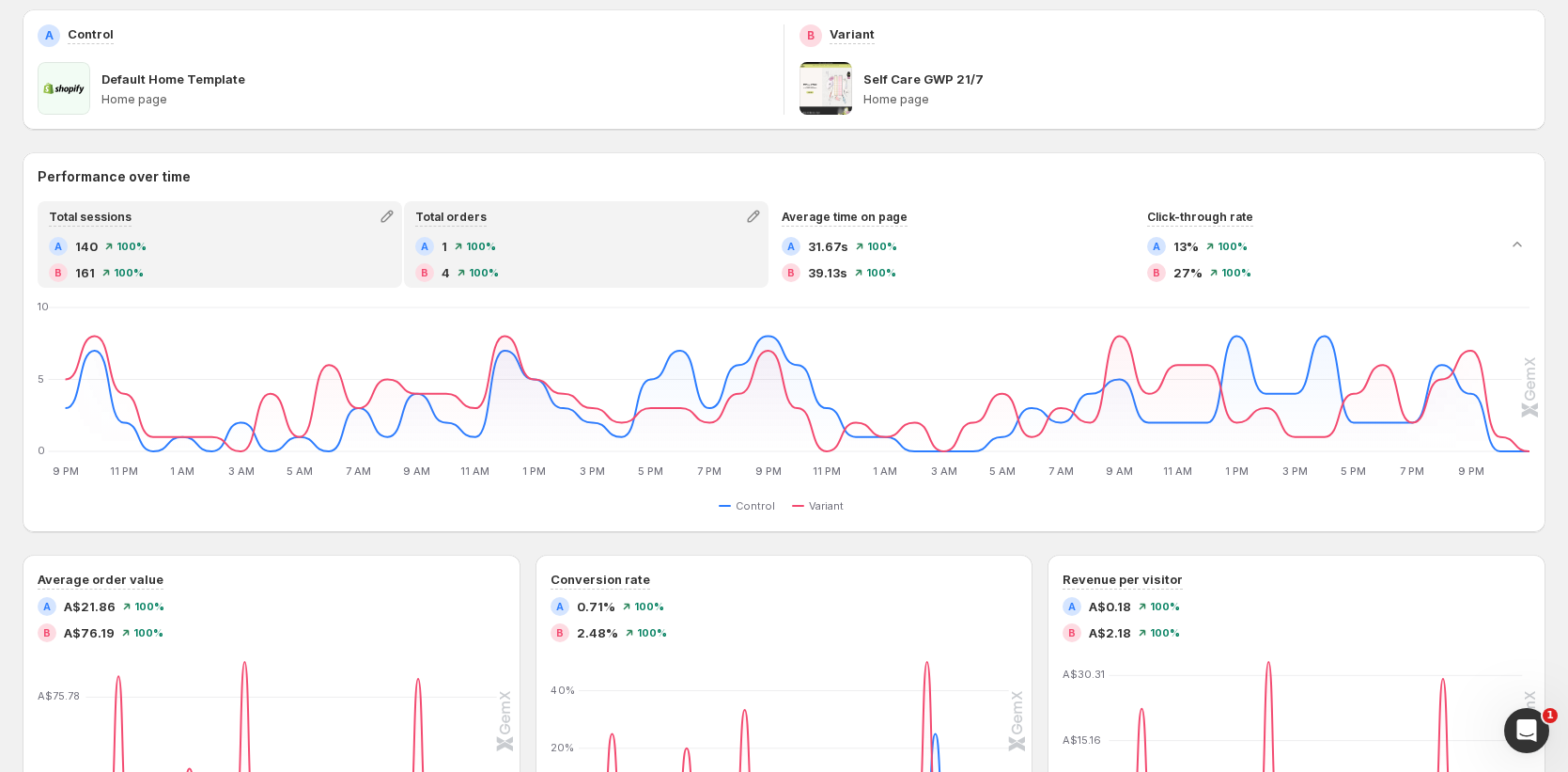
click at [655, 261] on div "A 1 100 % B 4 100 %" at bounding box center [586, 259] width 342 height 45
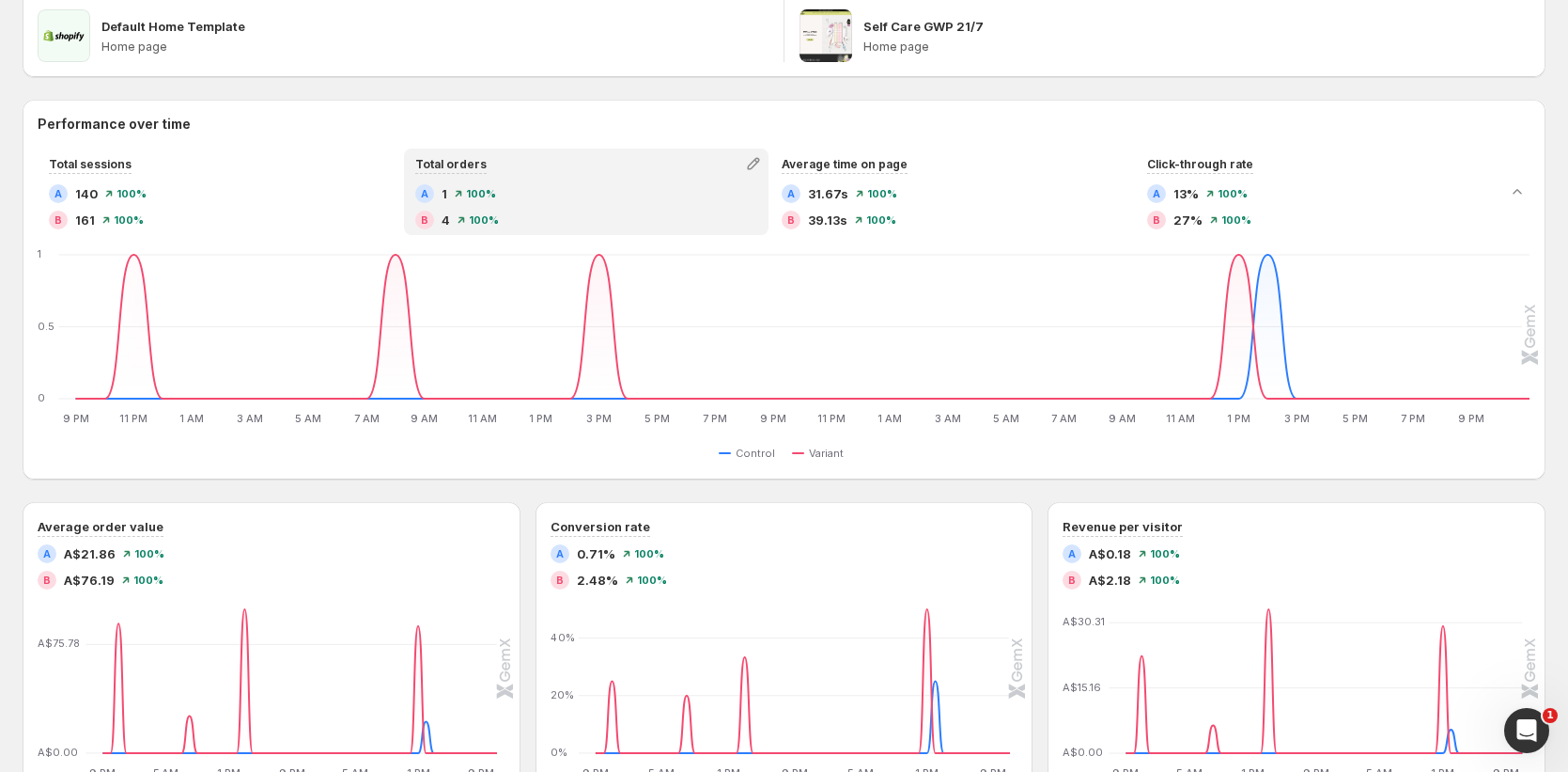
scroll to position [323, 0]
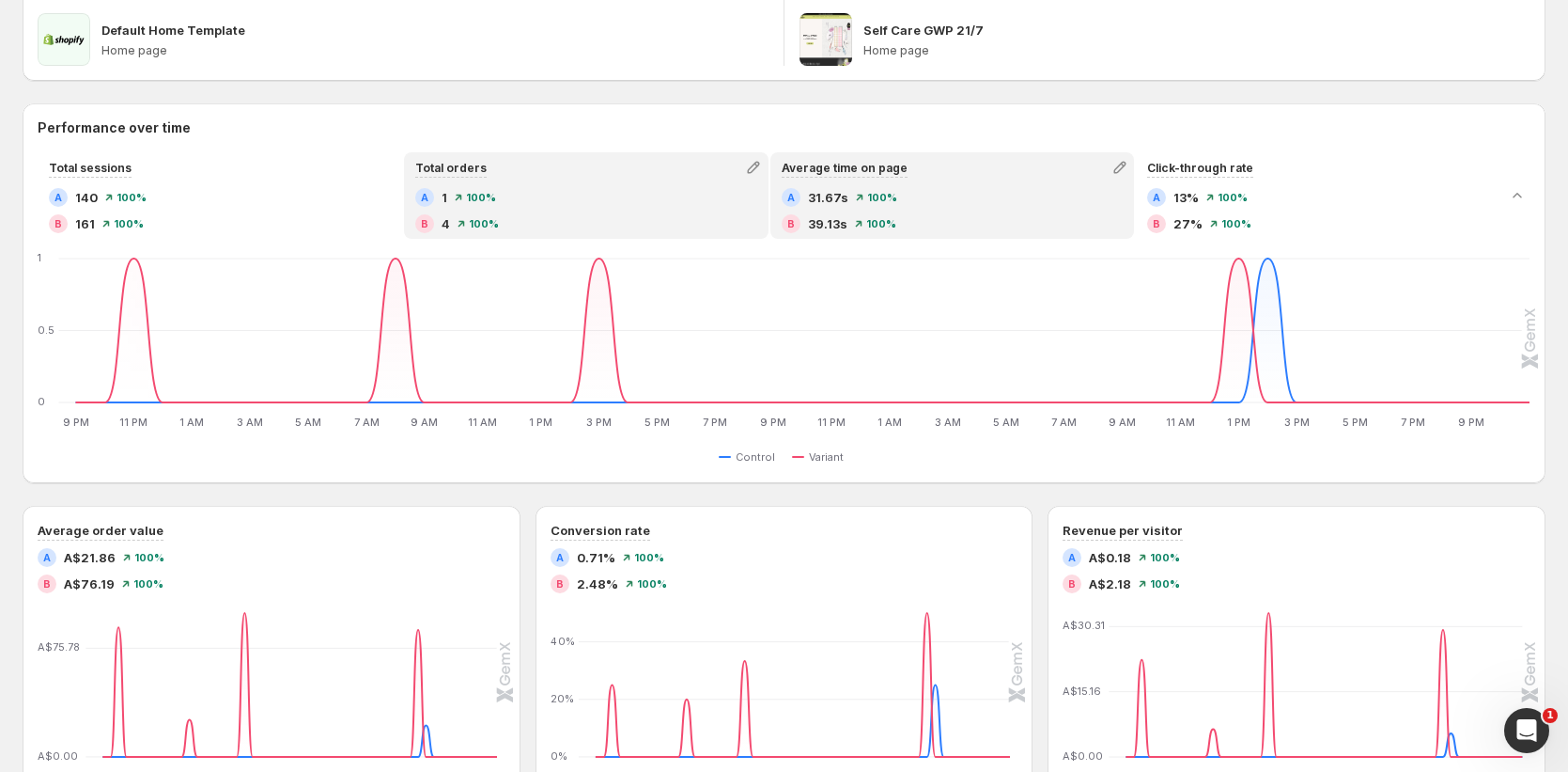
click at [992, 205] on div "A 31.67s 100 %" at bounding box center [952, 197] width 342 height 19
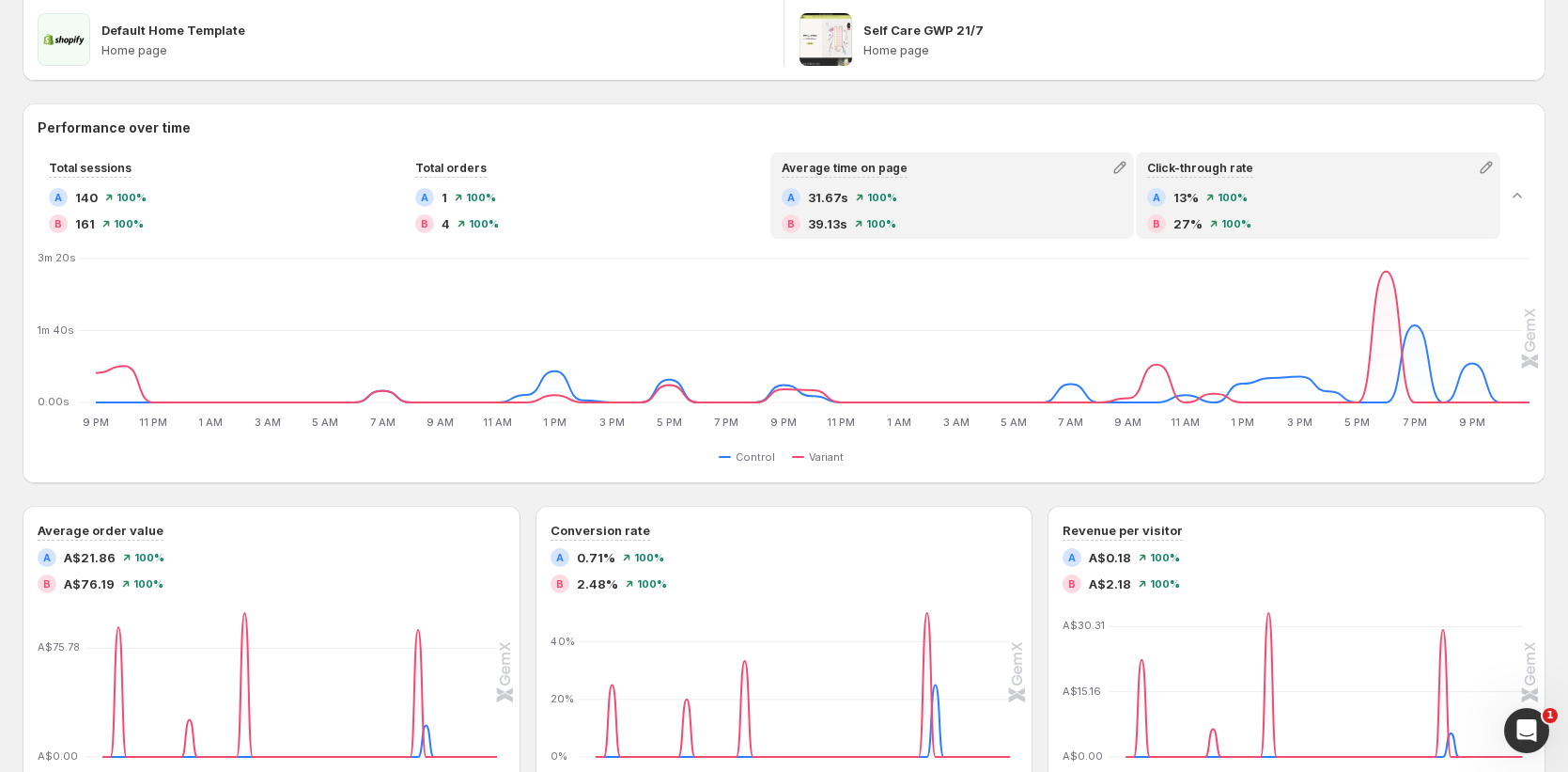
click at [1369, 205] on div "A 13% 100 %" at bounding box center [1318, 197] width 342 height 19
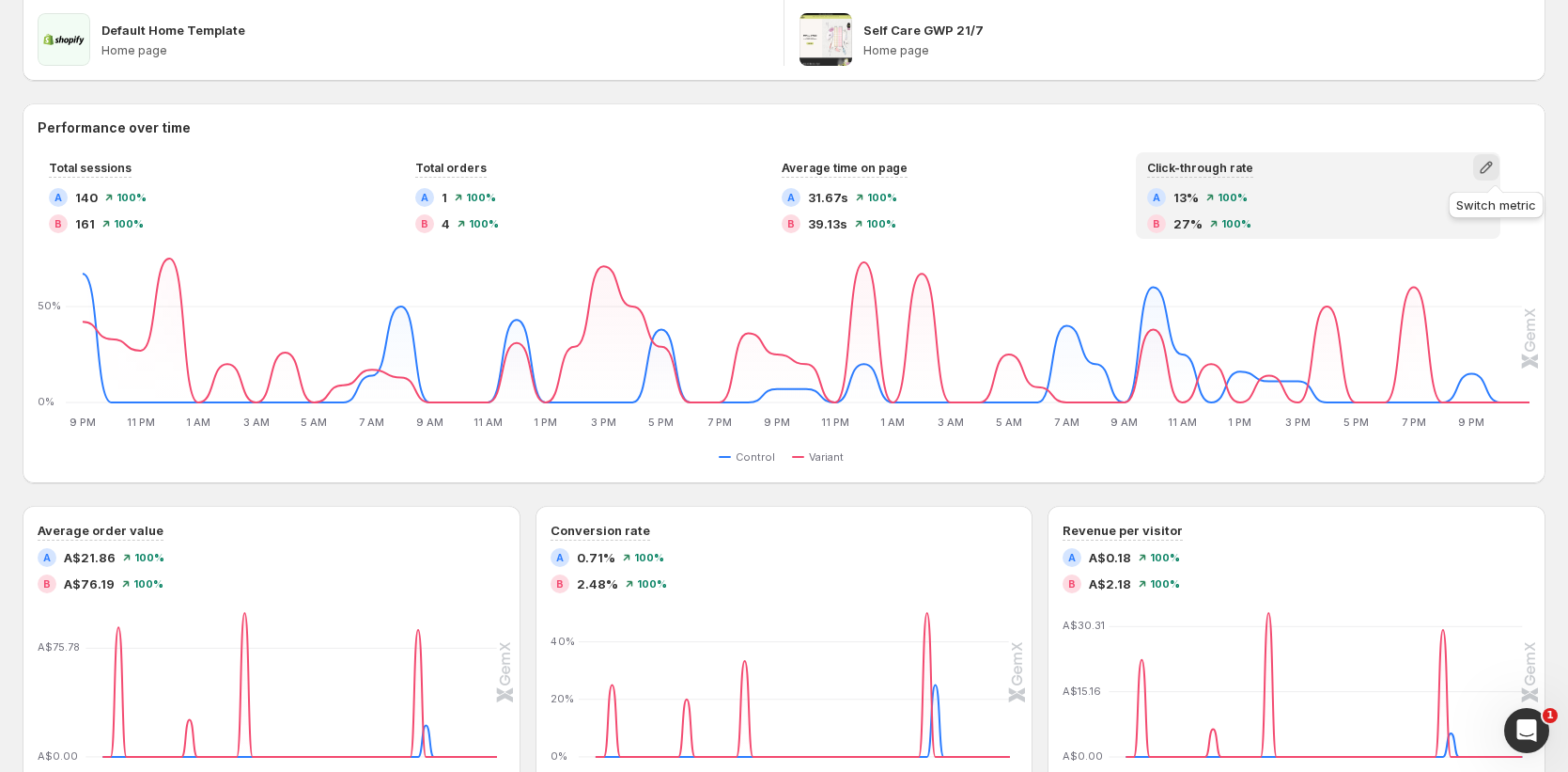
click at [1496, 167] on icon "button" at bounding box center [1486, 167] width 19 height 19
click at [1527, 200] on icon "Collapse chart" at bounding box center [1517, 195] width 19 height 19
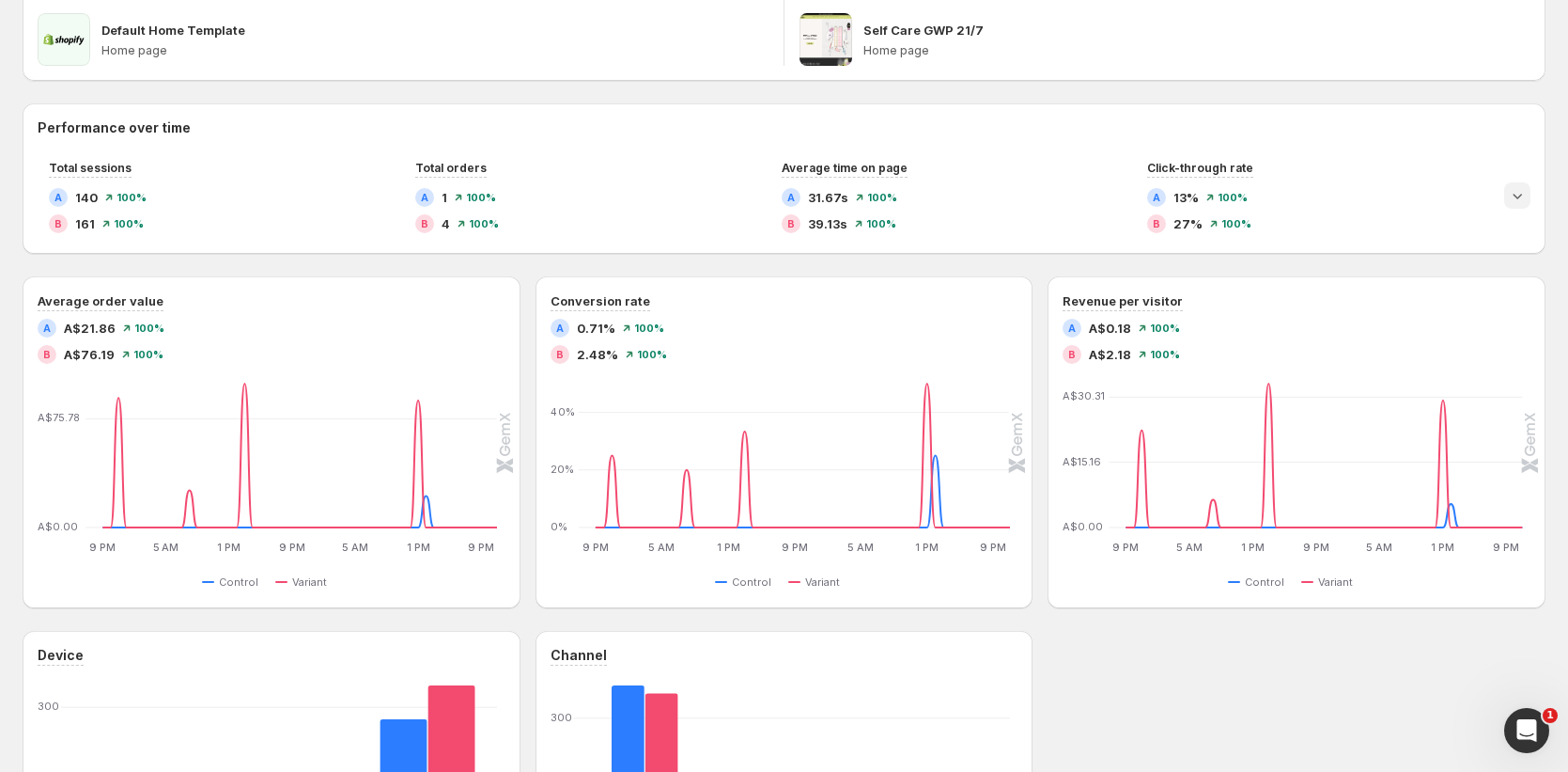
click at [1527, 200] on icon "Expand chart" at bounding box center [1517, 195] width 19 height 19
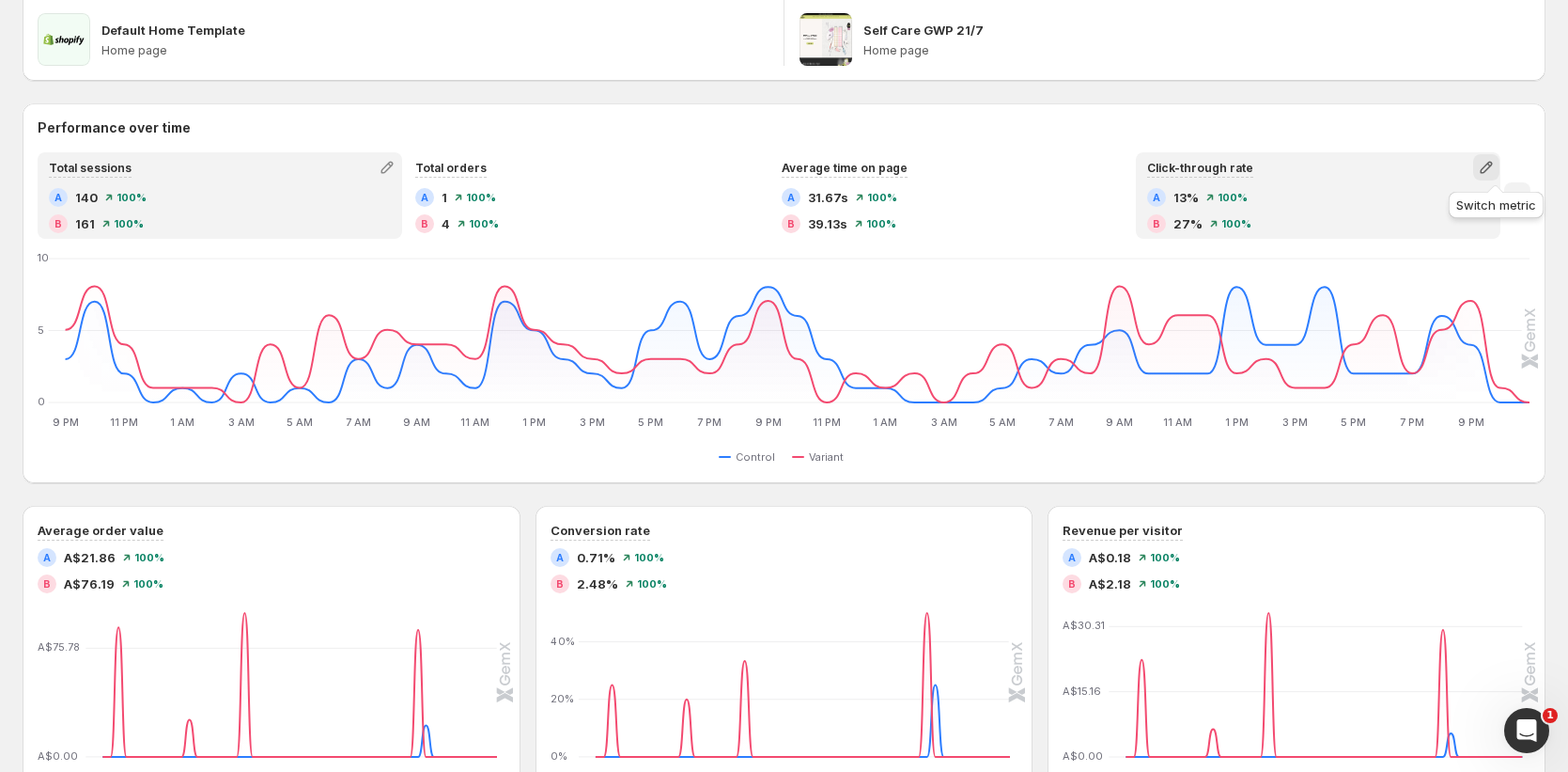
click at [1491, 167] on icon "button" at bounding box center [1486, 167] width 19 height 19
click at [1459, 238] on span "Total revenue" at bounding box center [1431, 238] width 259 height 19
click at [1396, 217] on div "B A$304.74 100 %" at bounding box center [1318, 223] width 342 height 19
